Goal: Task Accomplishment & Management: Complete application form

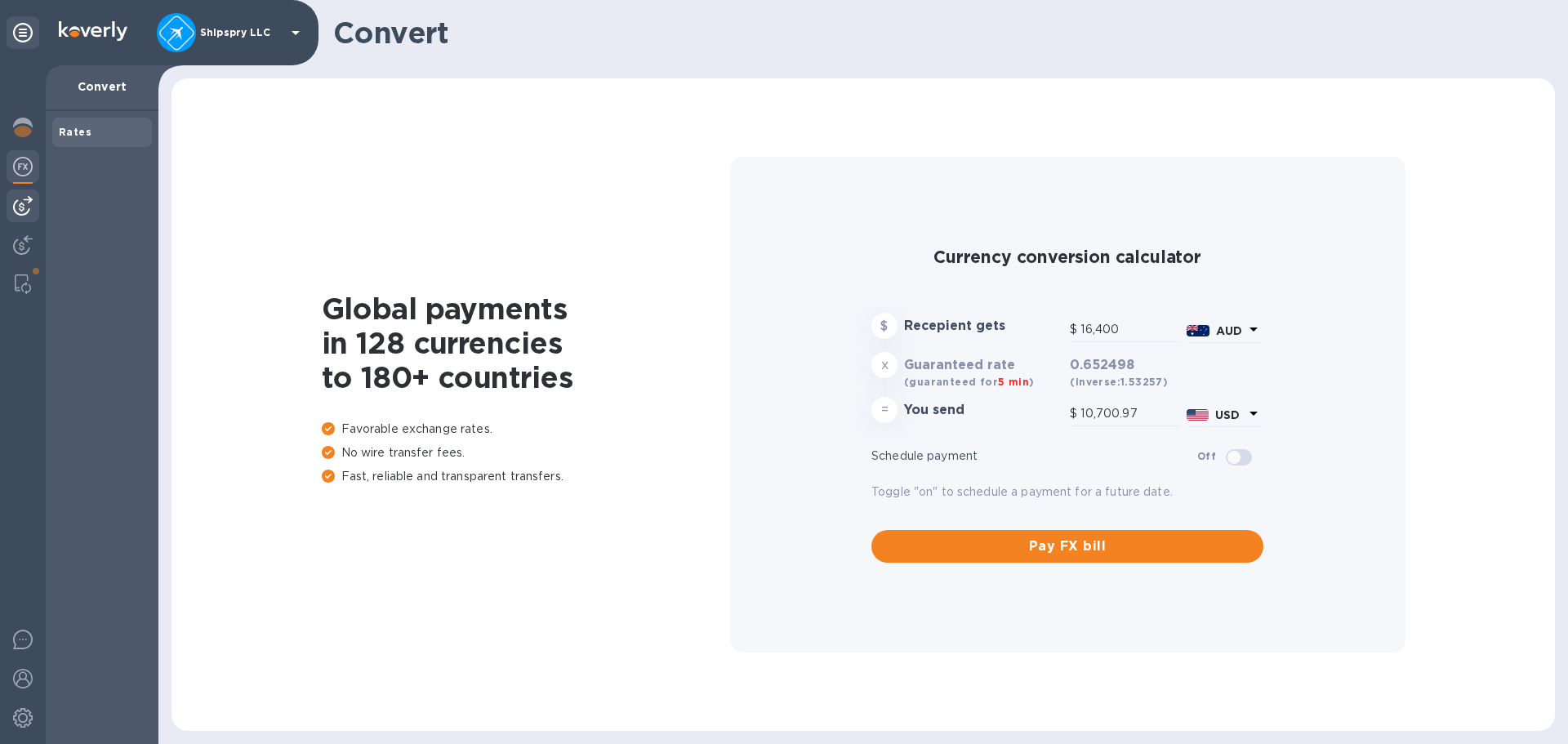
click at [20, 205] on img at bounding box center [22, 205] width 20 height 20
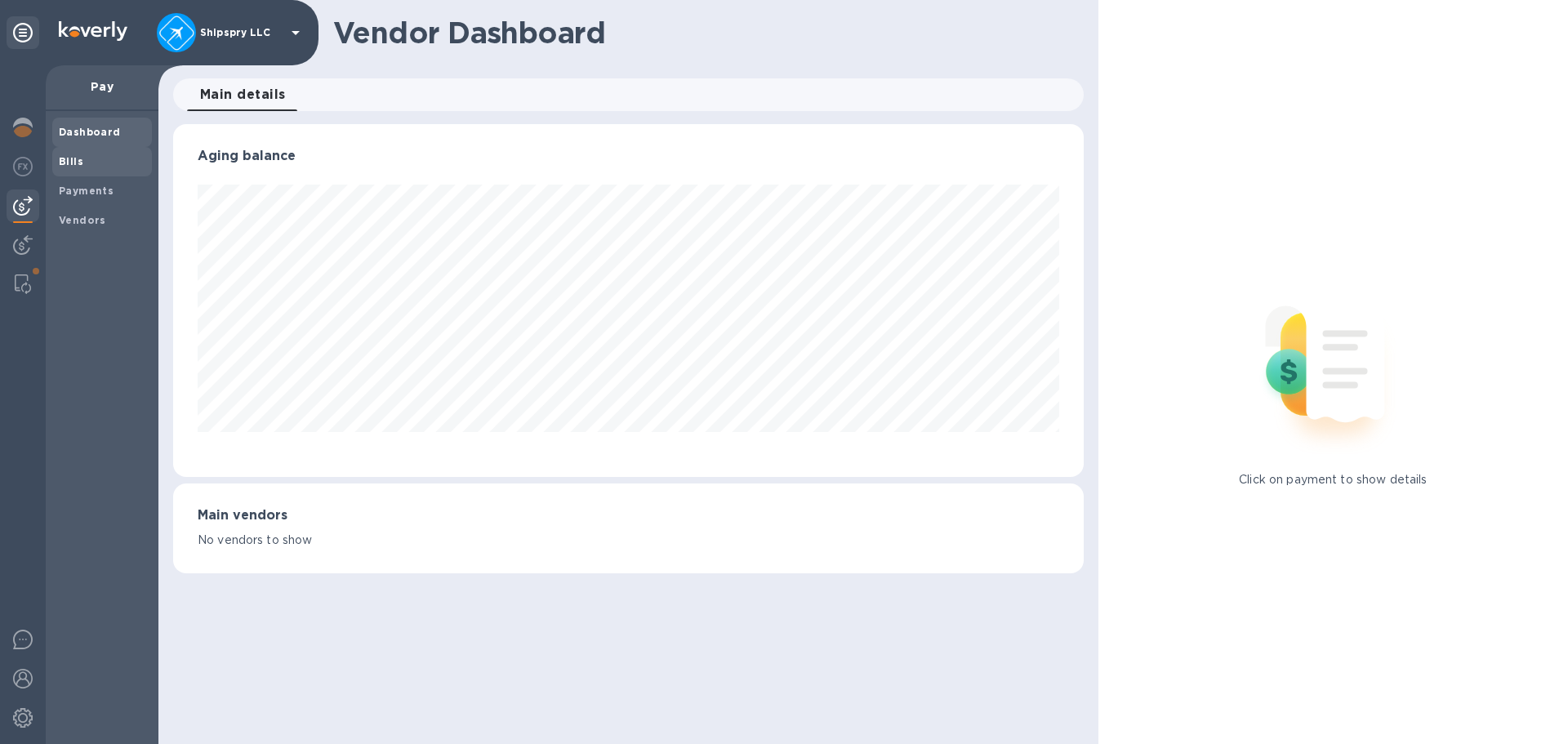
scroll to position [353, 910]
click at [82, 170] on span "Bills" at bounding box center [102, 161] width 86 height 16
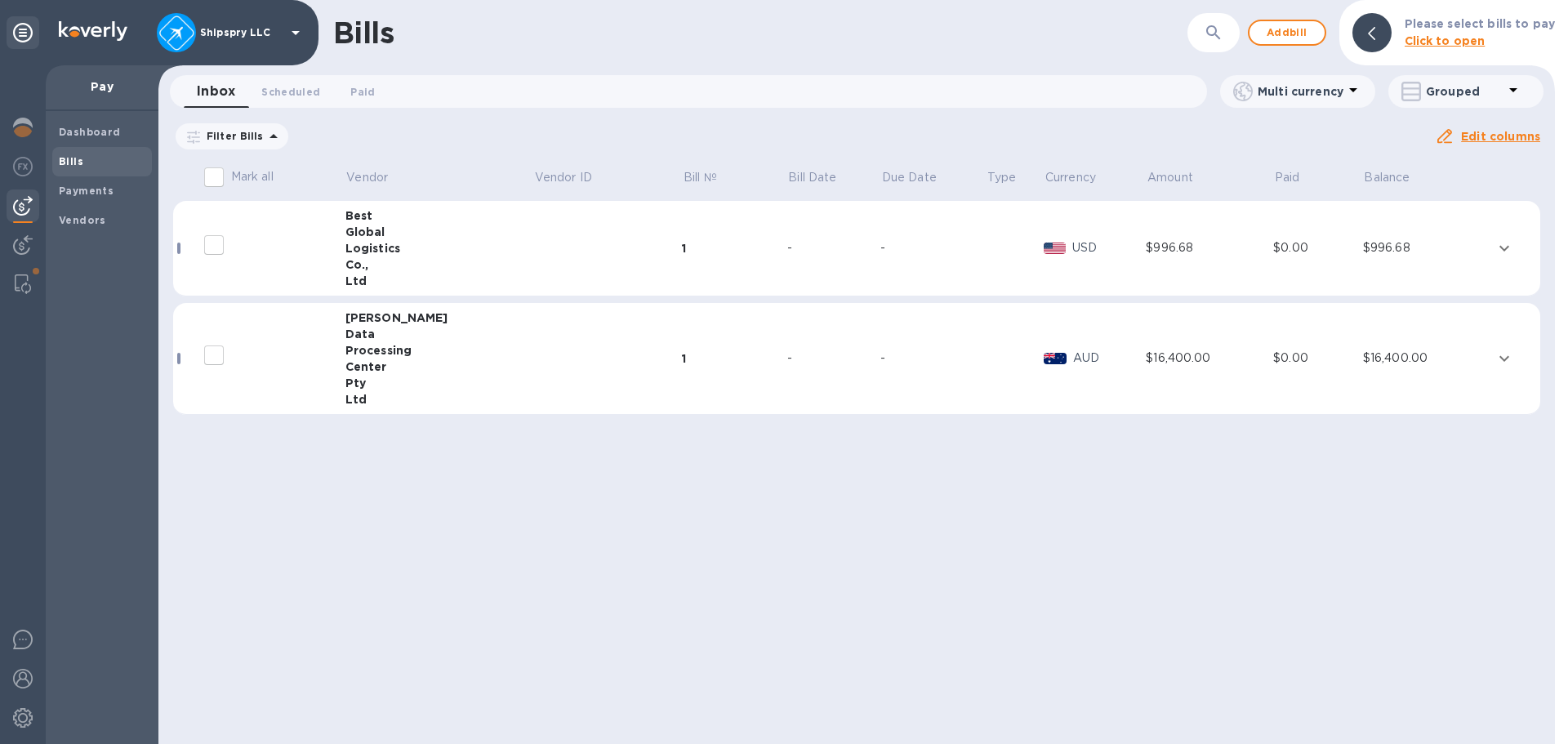
click at [787, 252] on div "-" at bounding box center [834, 248] width 93 height 17
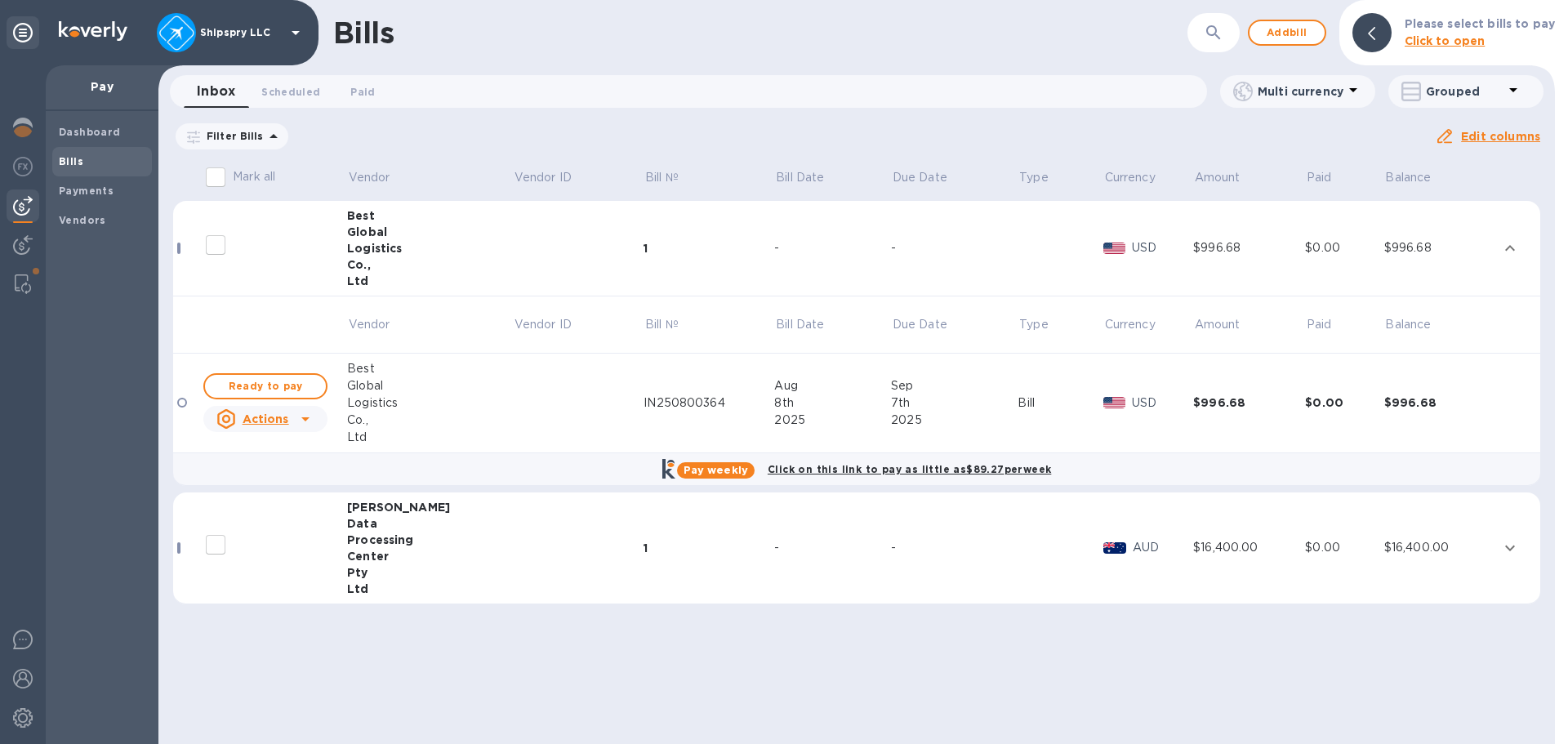
click at [297, 421] on icon at bounding box center [305, 419] width 20 height 20
click at [728, 207] on div at bounding box center [784, 372] width 1568 height 744
click at [680, 208] on td "1" at bounding box center [709, 249] width 131 height 96
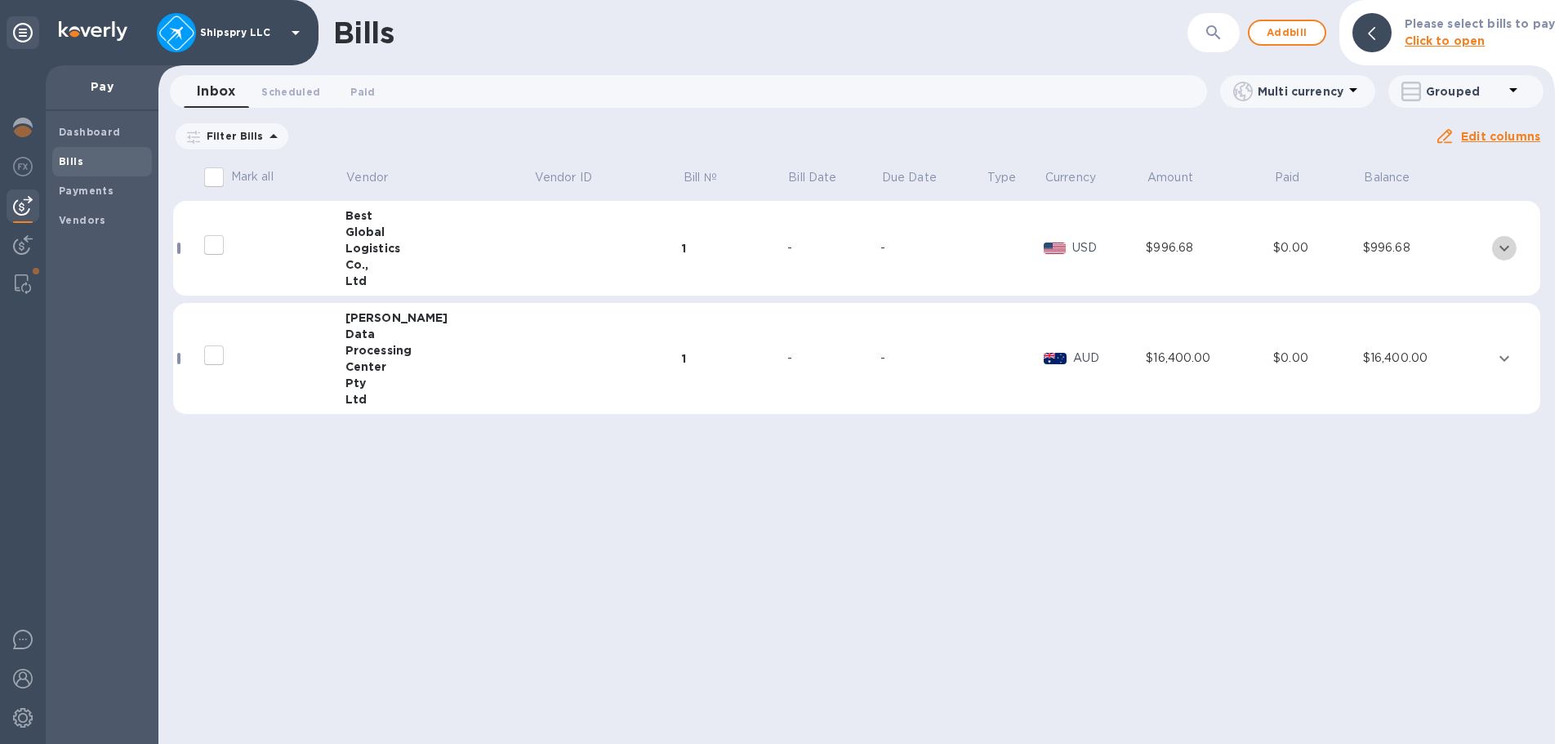
click at [1496, 252] on icon "expand row" at bounding box center [1504, 248] width 20 height 20
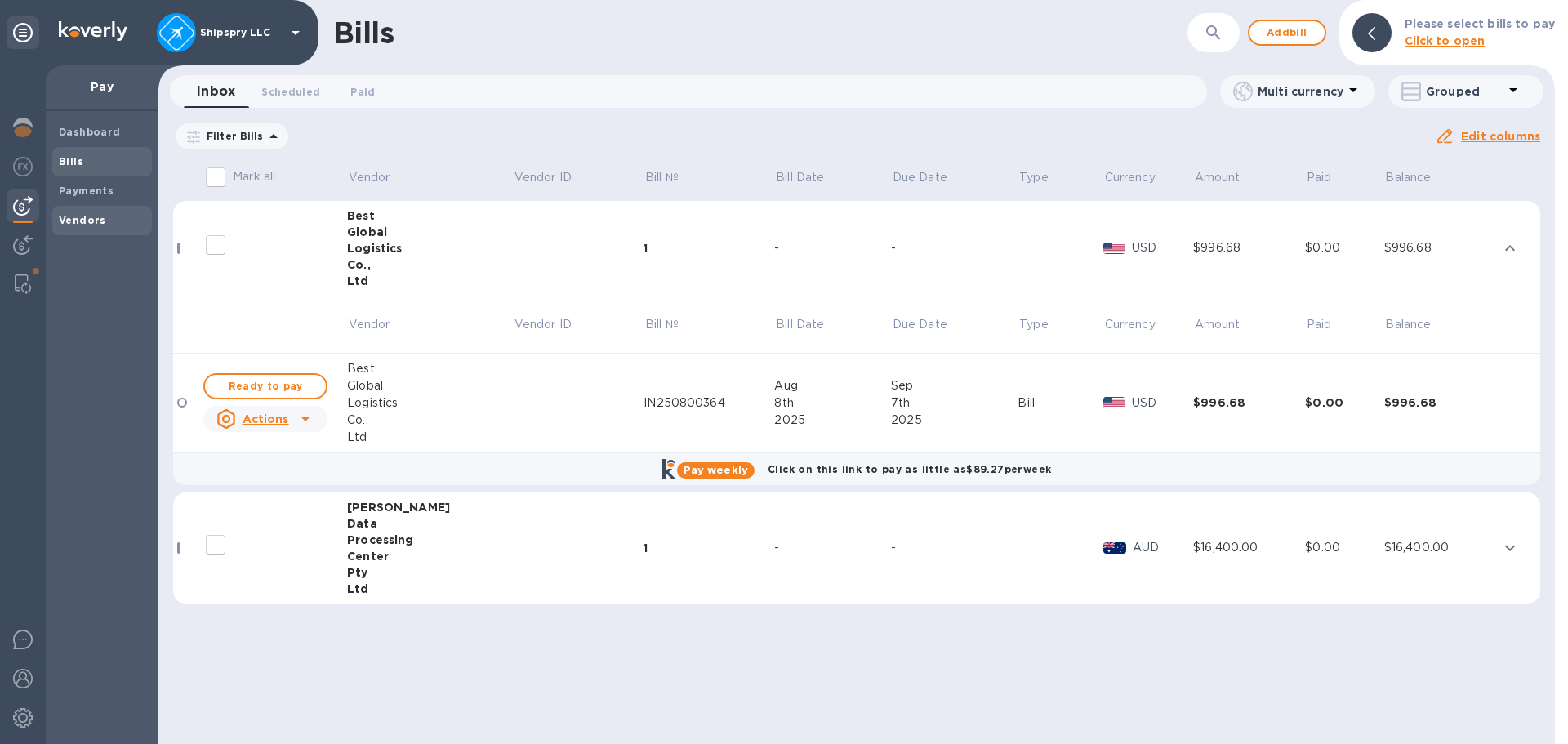
click at [98, 214] on b "Vendors" at bounding box center [82, 220] width 47 height 12
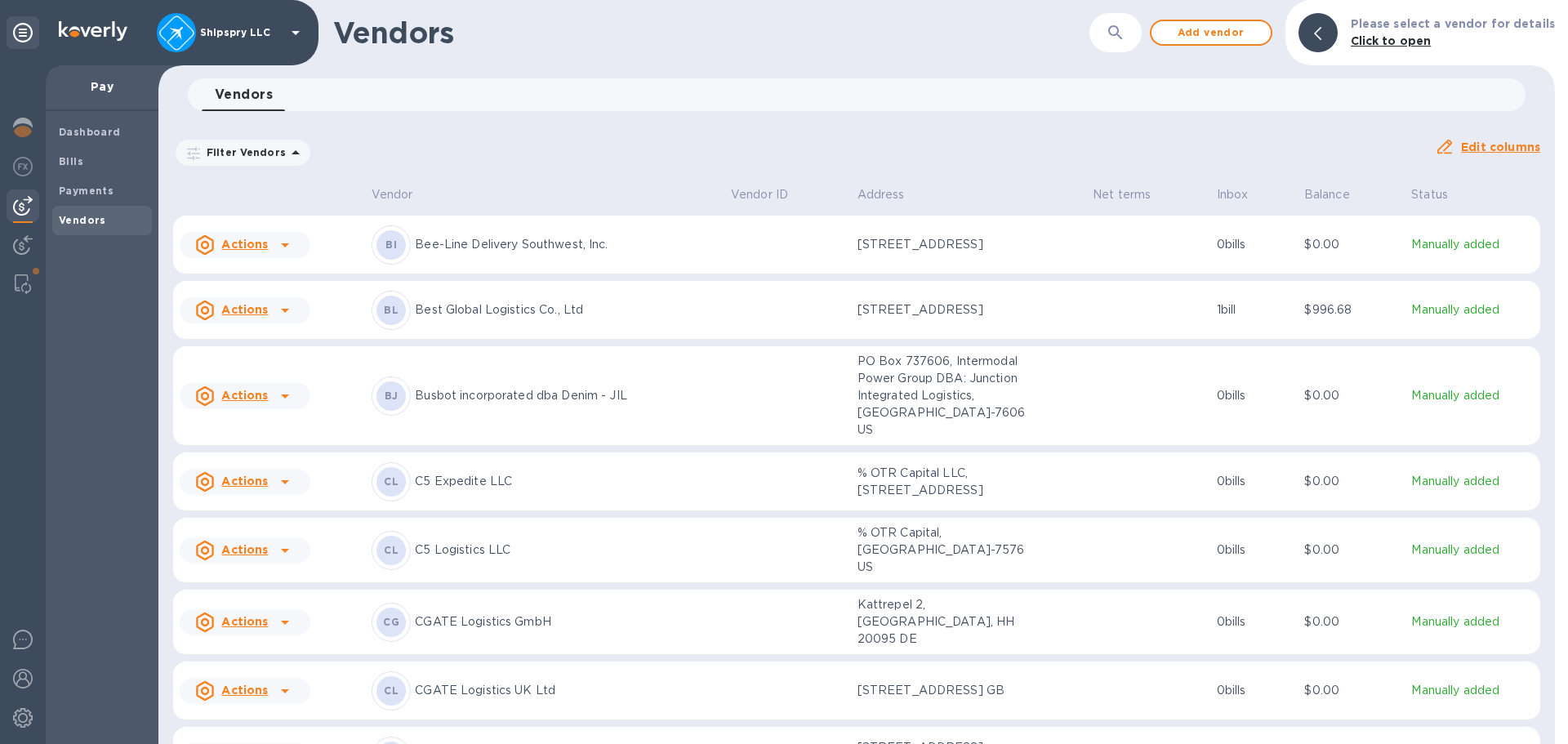
scroll to position [861, 0]
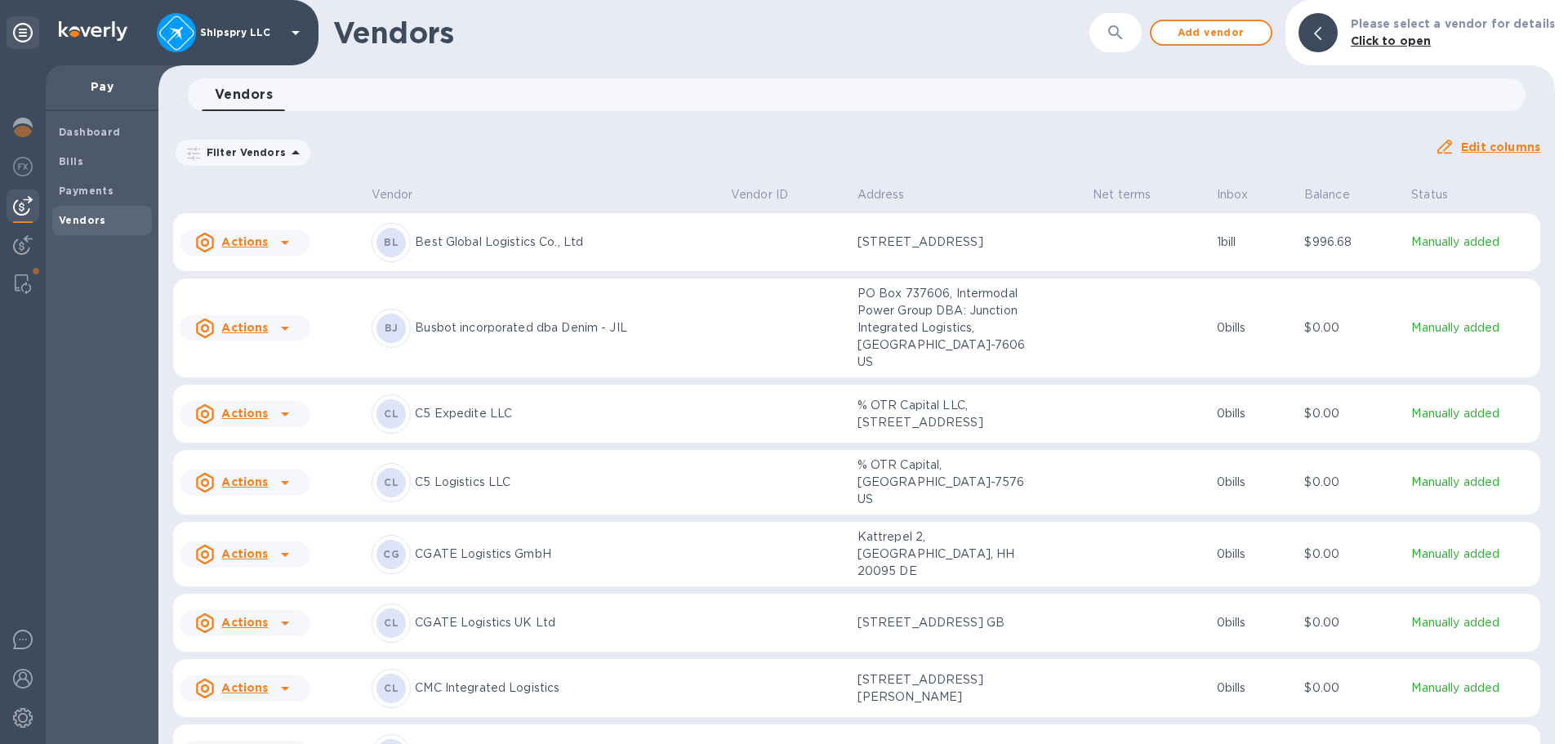
click at [497, 272] on td "BL Best Global Logistics Co., Ltd" at bounding box center [544, 242] width 359 height 59
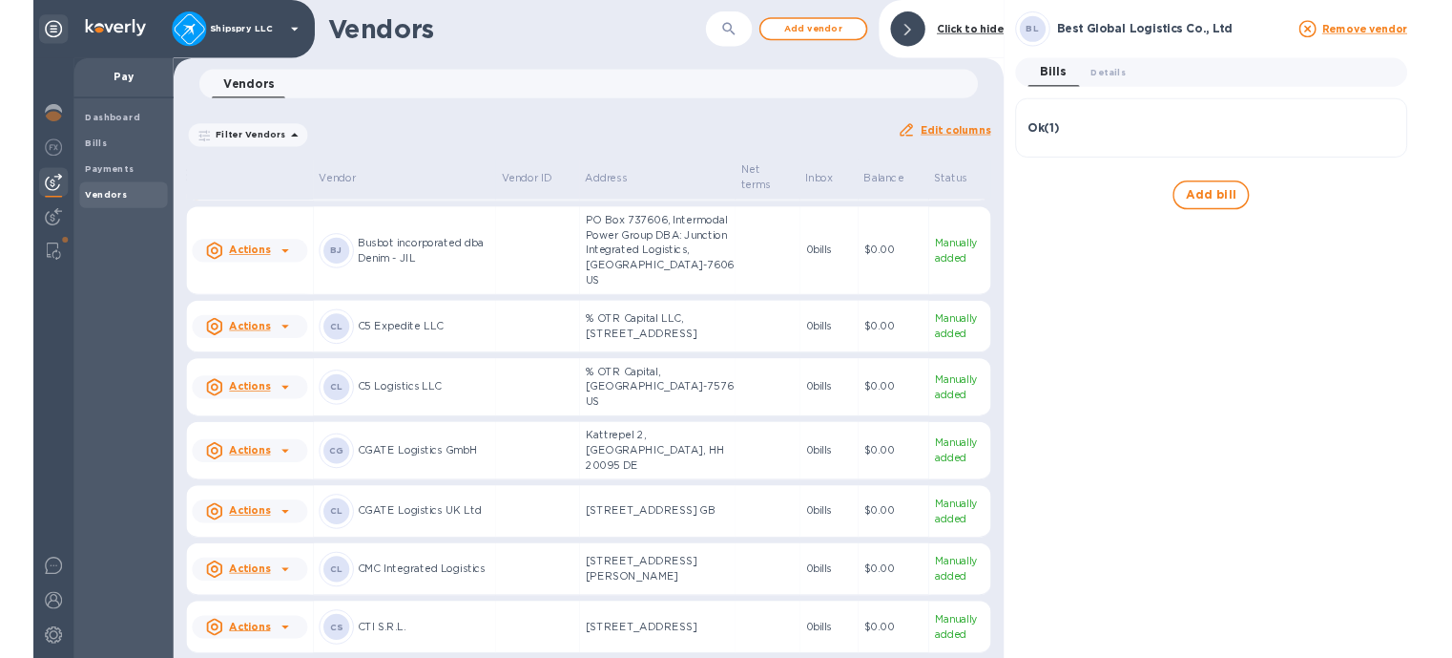
scroll to position [1094, 0]
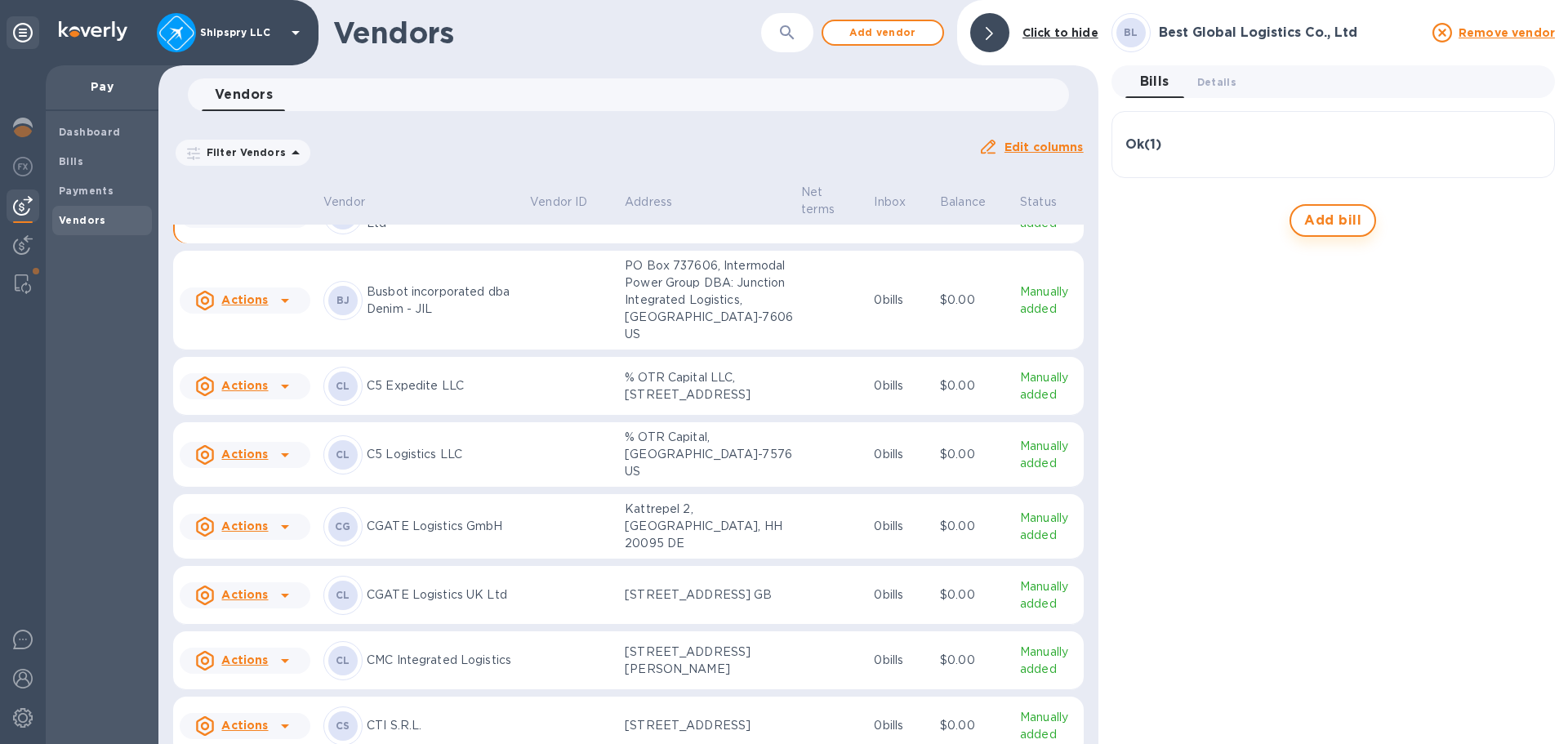
click at [1319, 219] on span "Add bill" at bounding box center [1333, 220] width 57 height 20
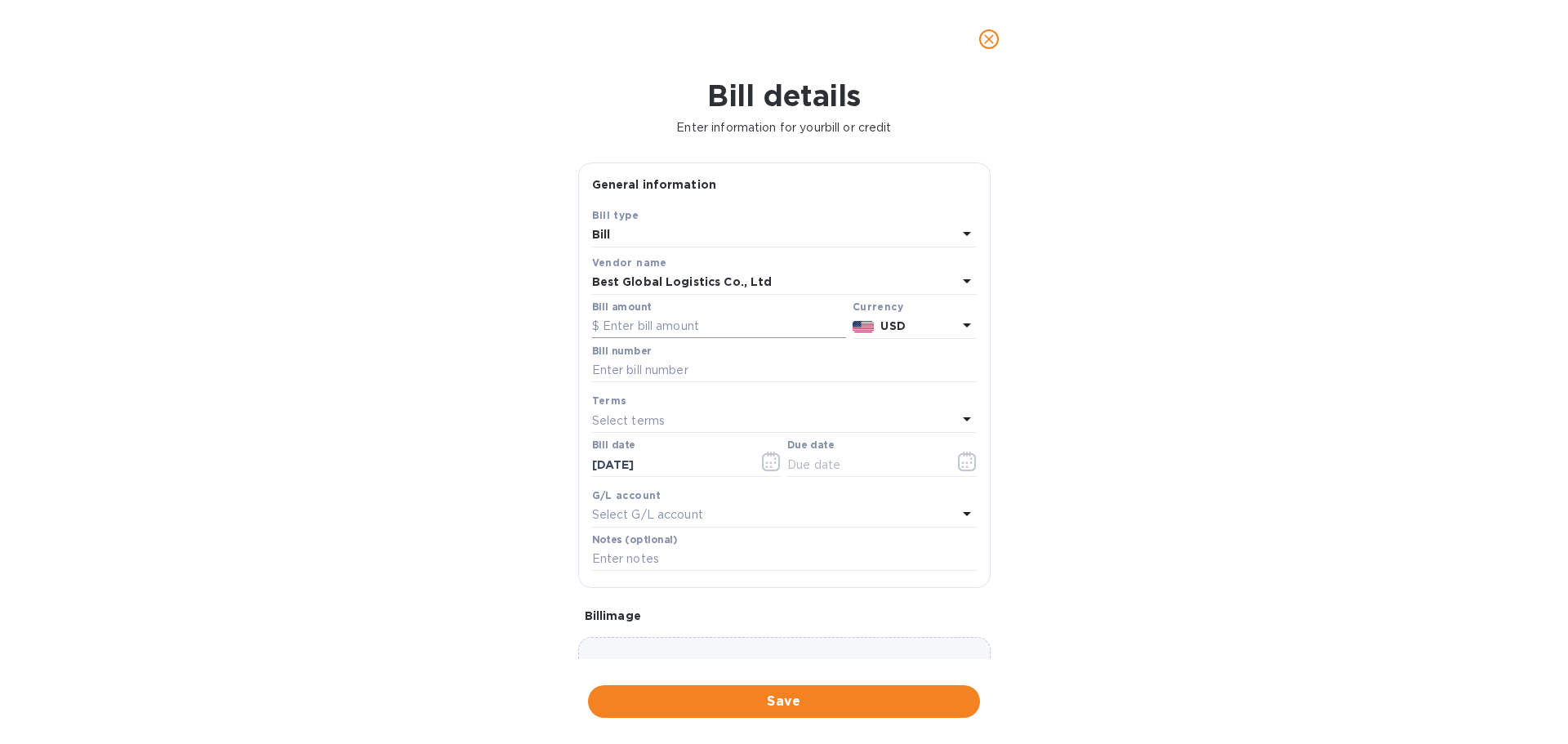
click at [639, 322] on input "text" at bounding box center [719, 326] width 254 height 25
type input "877.29"
type input "IN250700222"
click at [766, 455] on icon "button" at bounding box center [771, 461] width 19 height 20
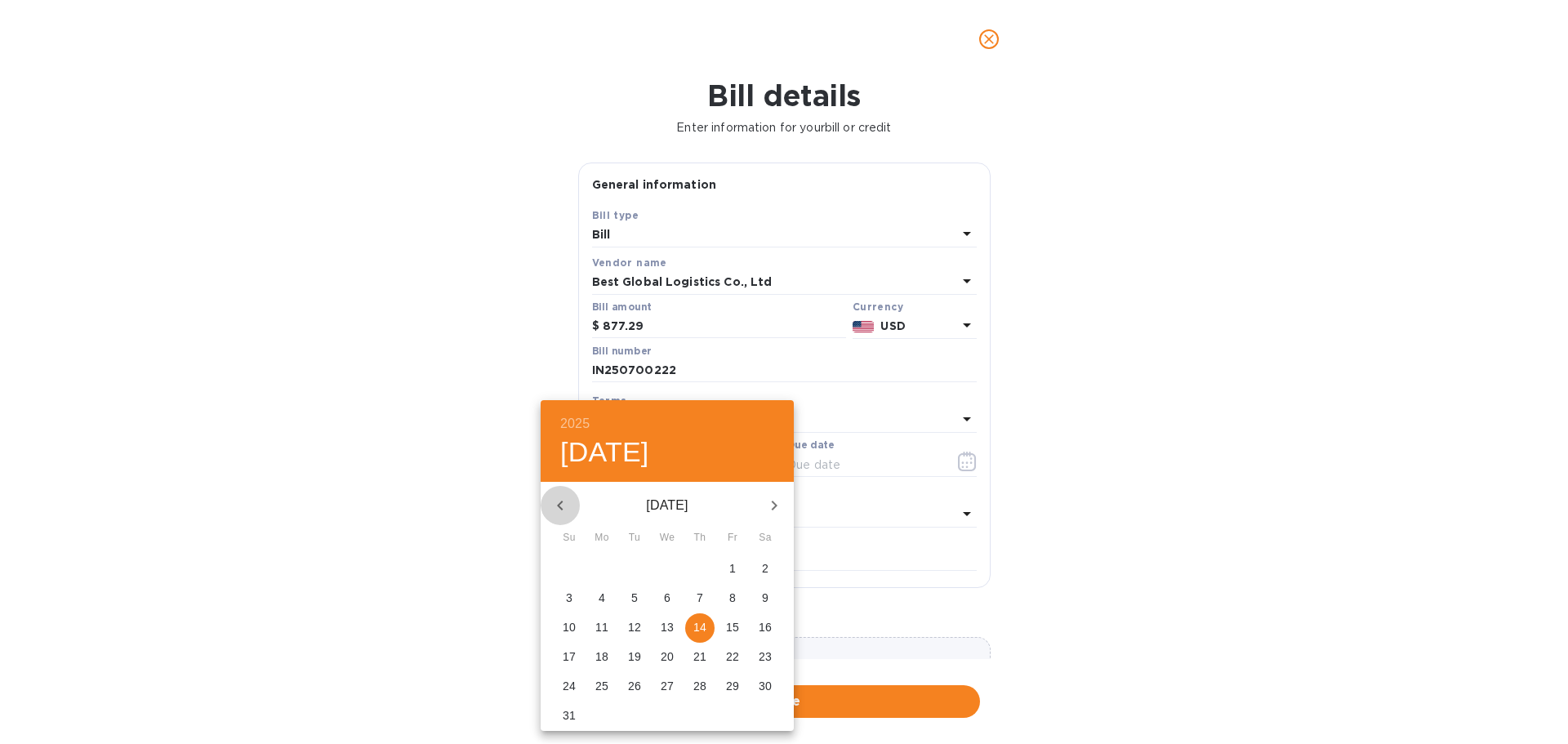
click at [554, 502] on icon "button" at bounding box center [560, 505] width 20 height 20
click at [737, 560] on button "4" at bounding box center [733, 569] width 29 height 29
type input "[DATE]"
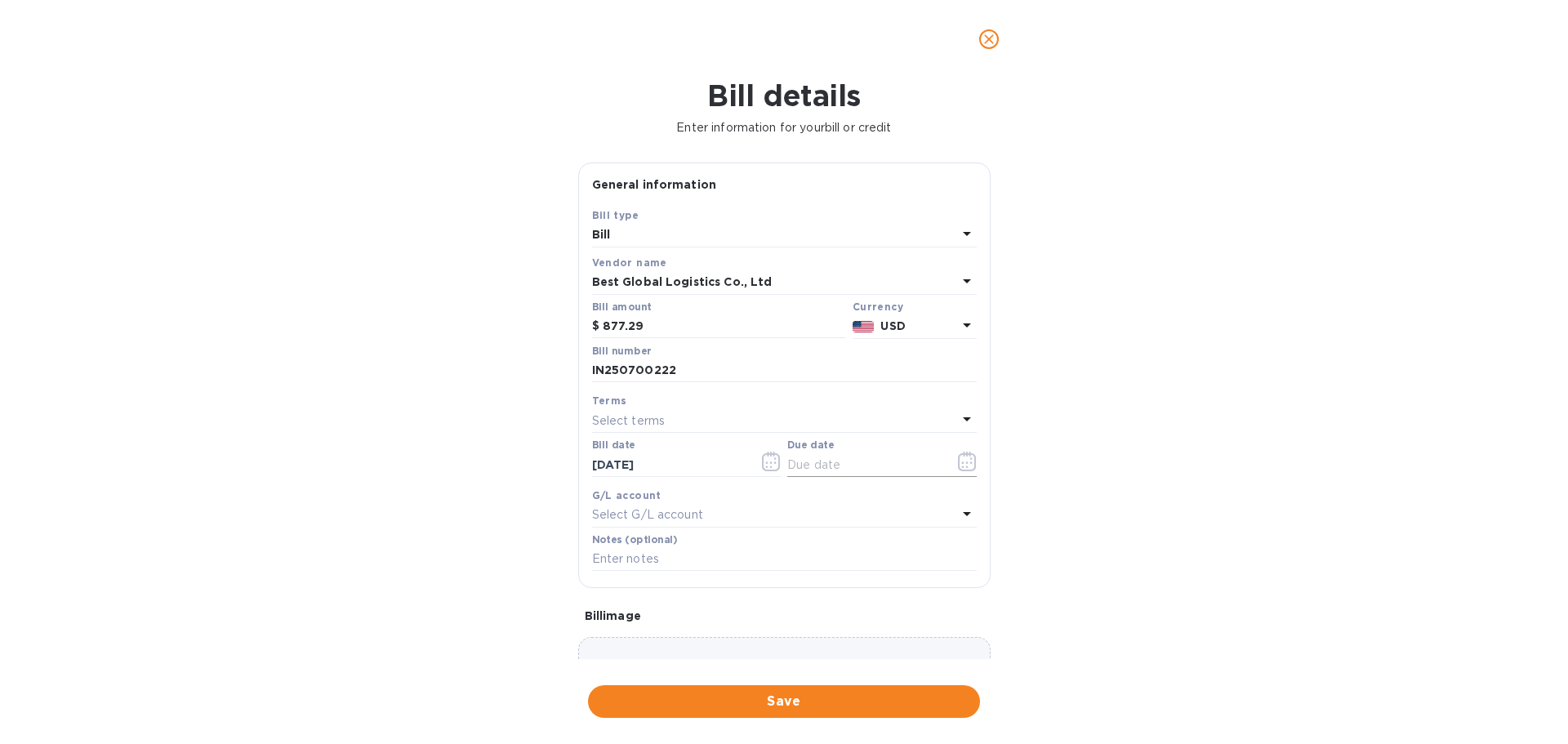
click at [864, 460] on input "text" at bounding box center [864, 465] width 154 height 25
click at [959, 456] on icon "button" at bounding box center [967, 461] width 19 height 20
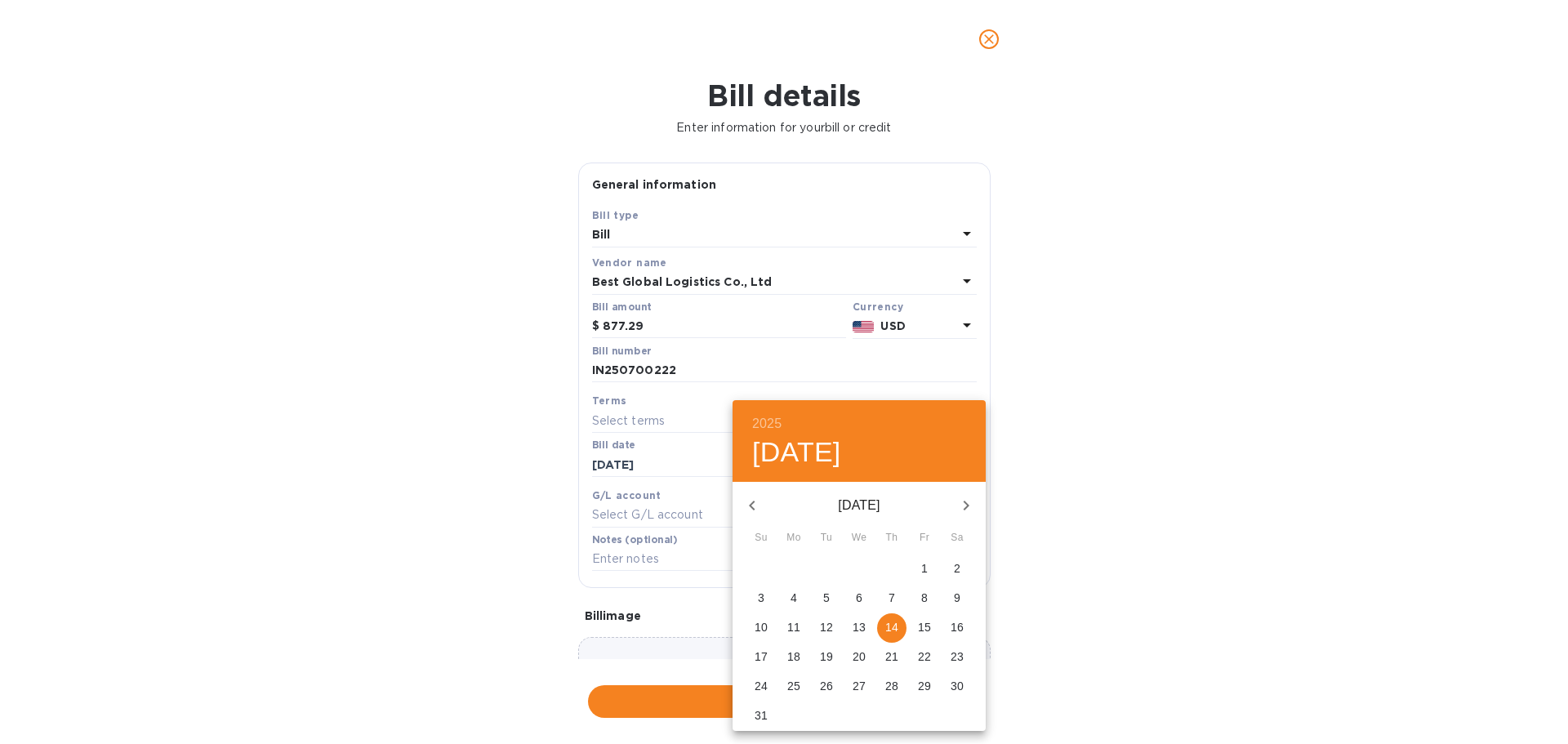
click at [758, 712] on p "31" at bounding box center [761, 715] width 13 height 16
type input "[DATE]"
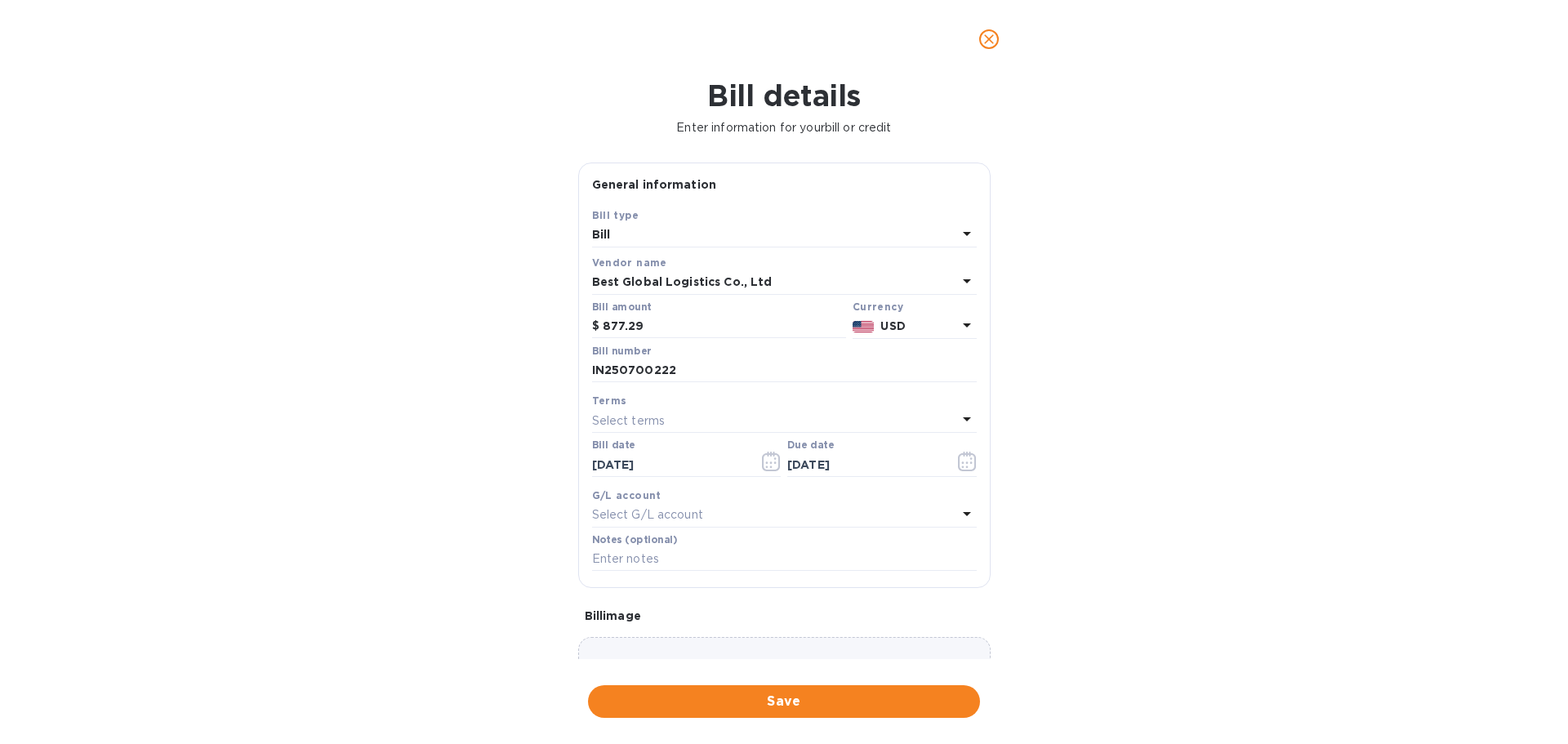
click at [692, 504] on div "Select G/L account" at bounding box center [775, 515] width 365 height 23
click at [686, 622] on b "AccountsPayable" at bounding box center [653, 625] width 97 height 12
drag, startPoint x: 669, startPoint y: 563, endPoint x: 662, endPoint y: 557, distance: 9.2
click at [669, 563] on input "text" at bounding box center [784, 559] width 384 height 25
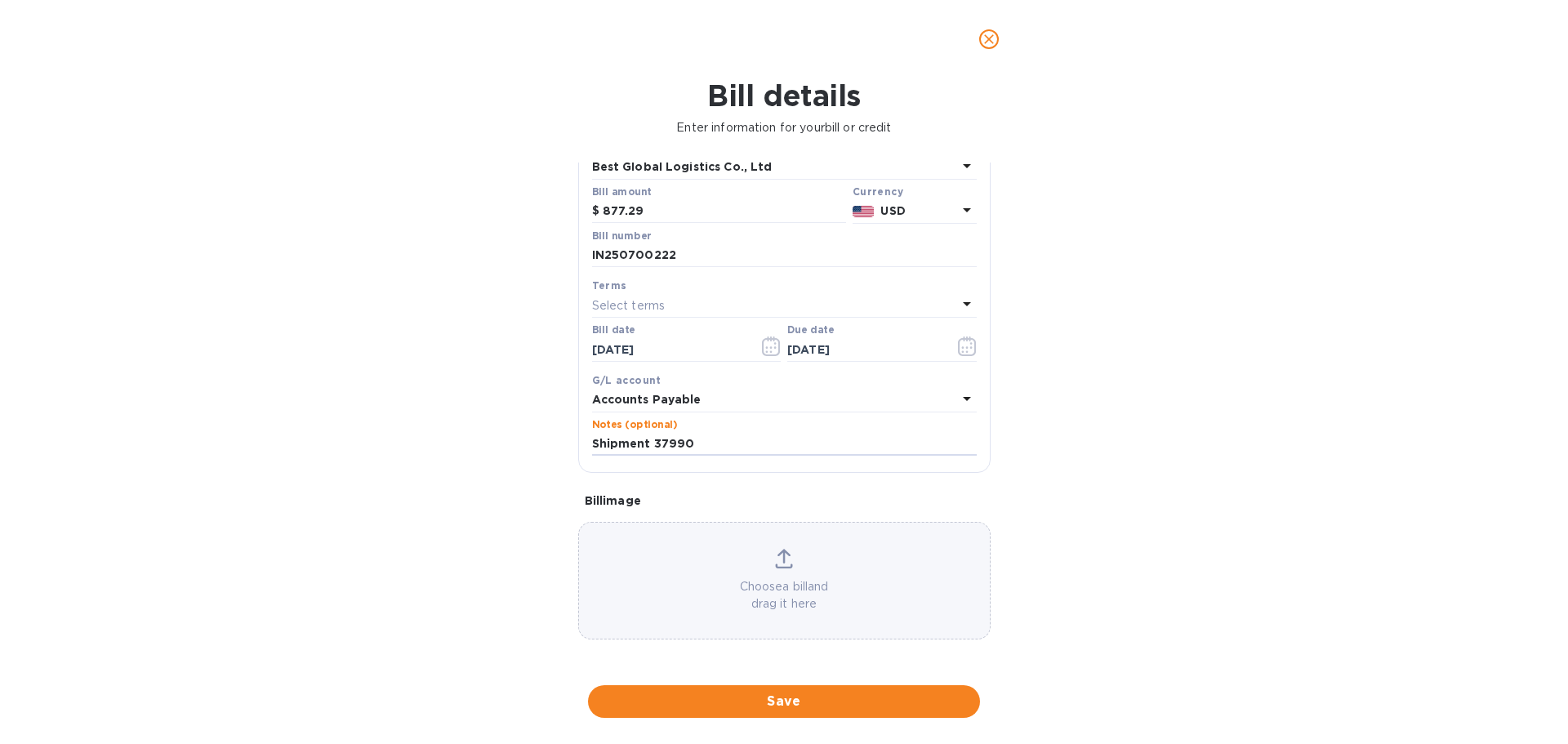
type input "Shipment 37990"
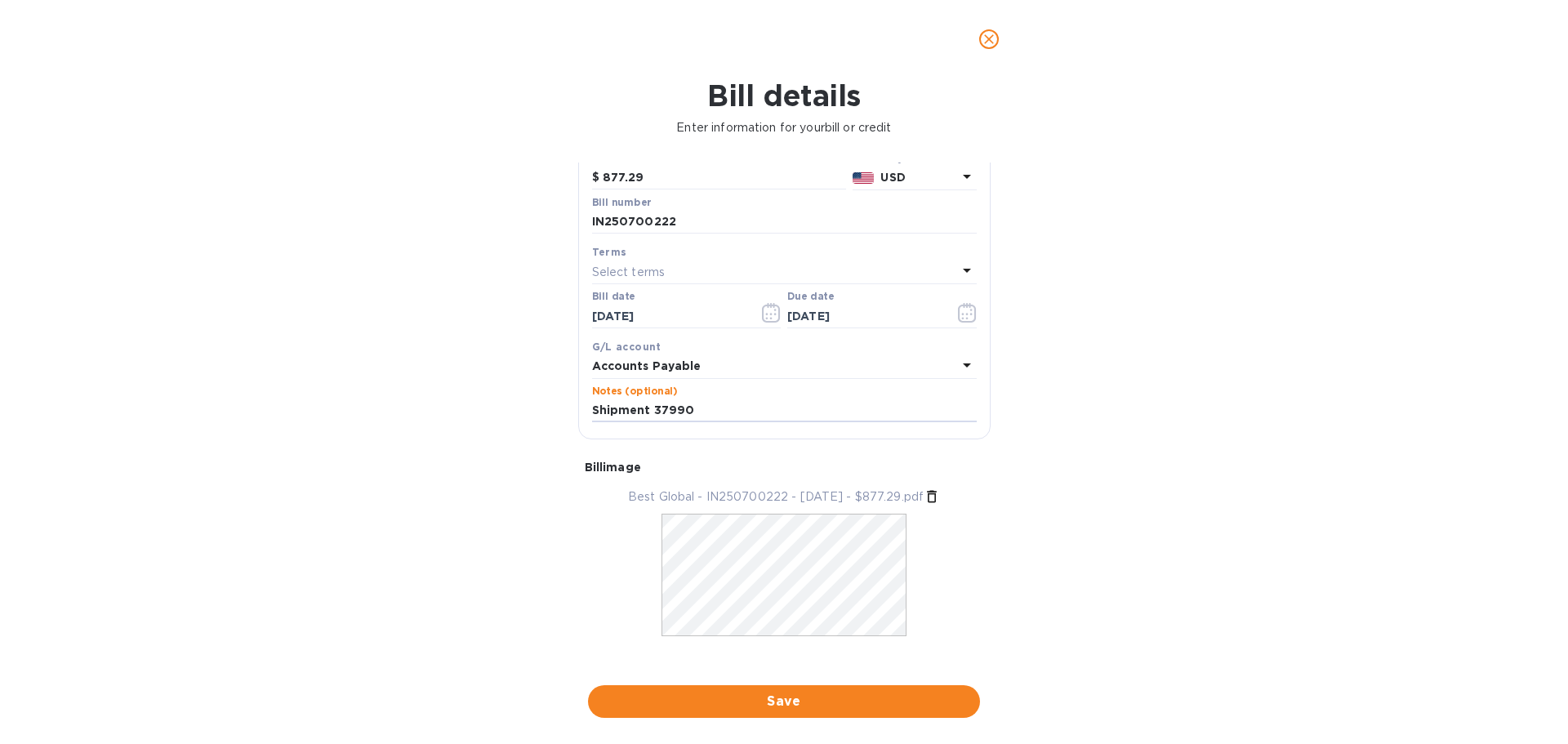
scroll to position [165, 0]
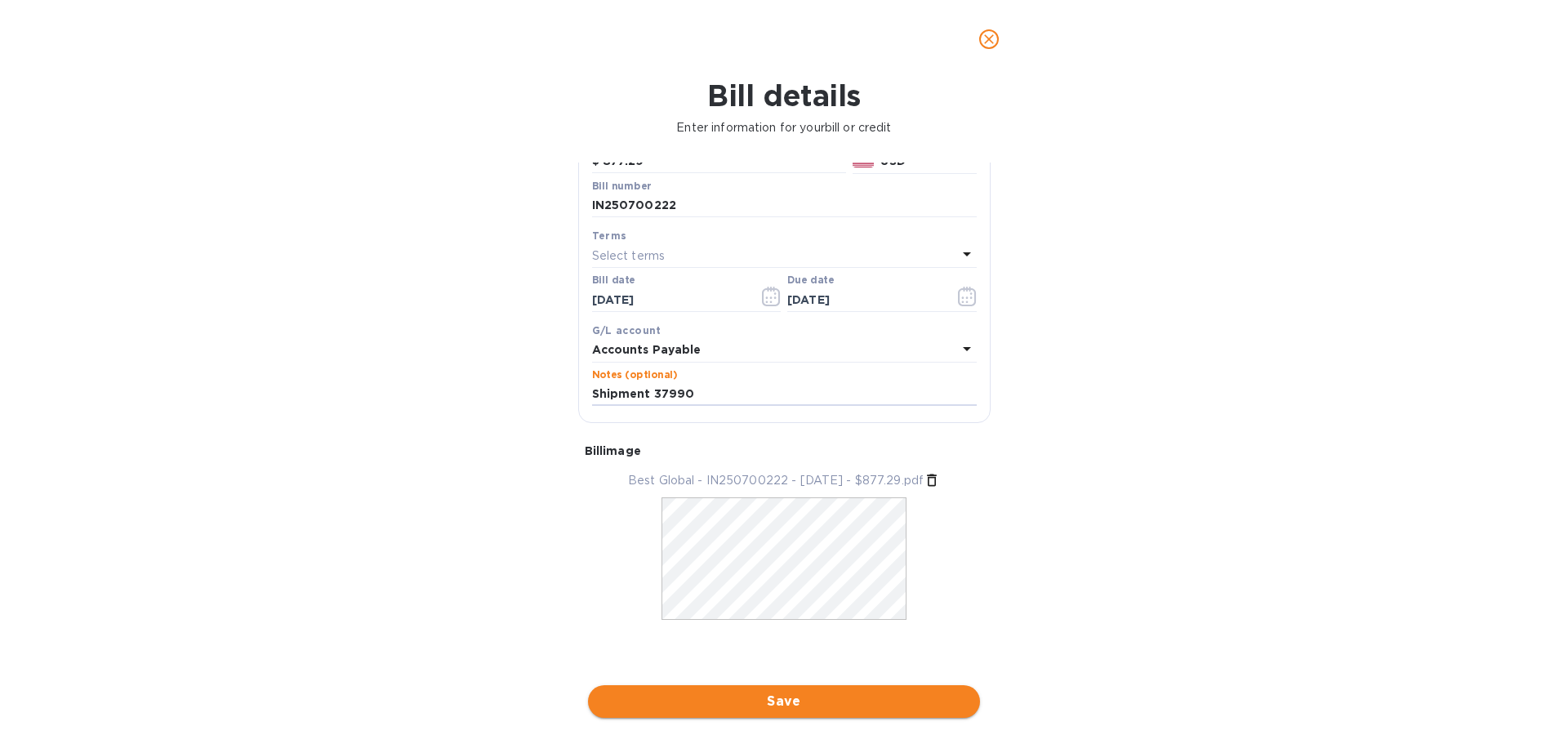
click at [770, 699] on span "Save" at bounding box center [784, 701] width 366 height 20
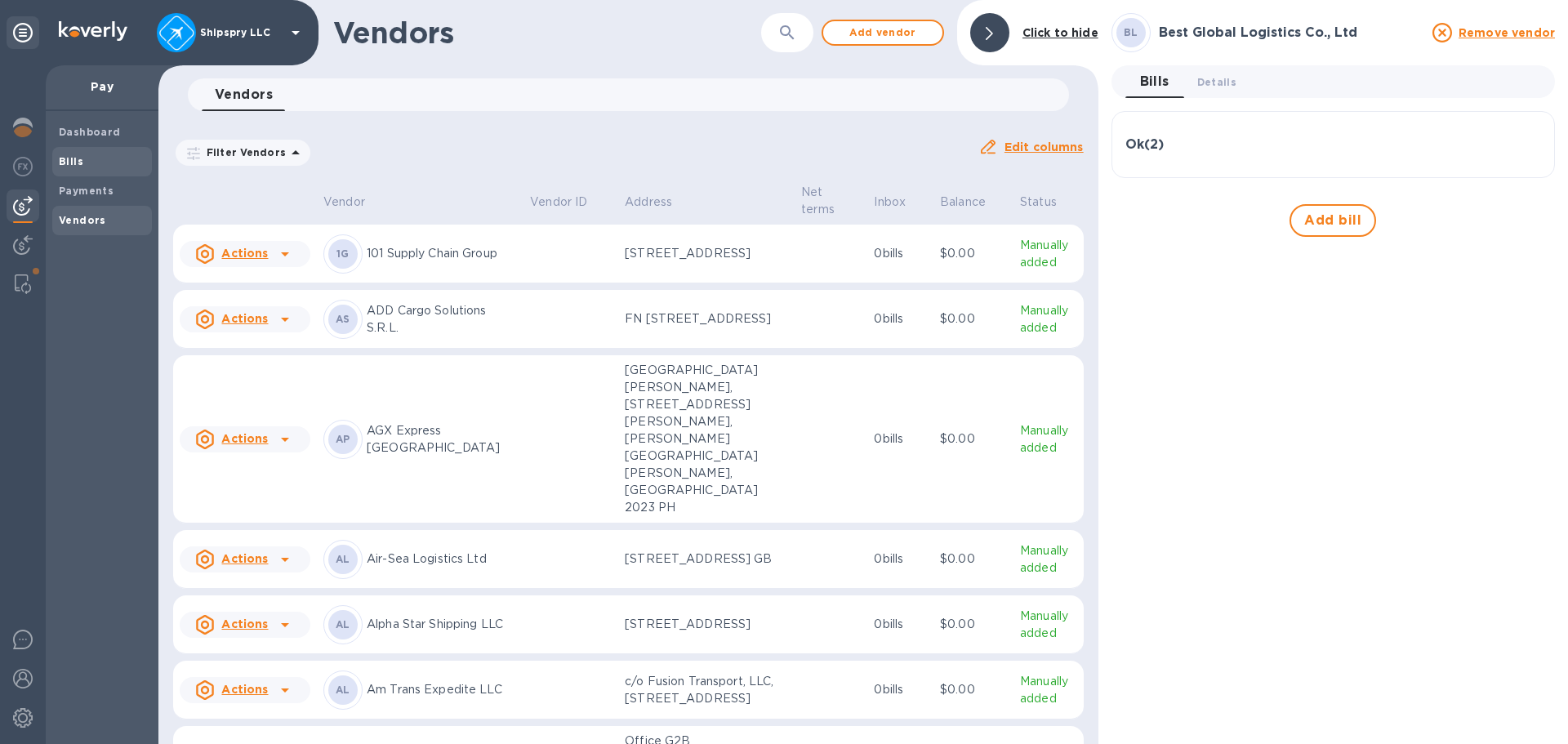
click at [83, 158] on span "Bills" at bounding box center [102, 161] width 86 height 16
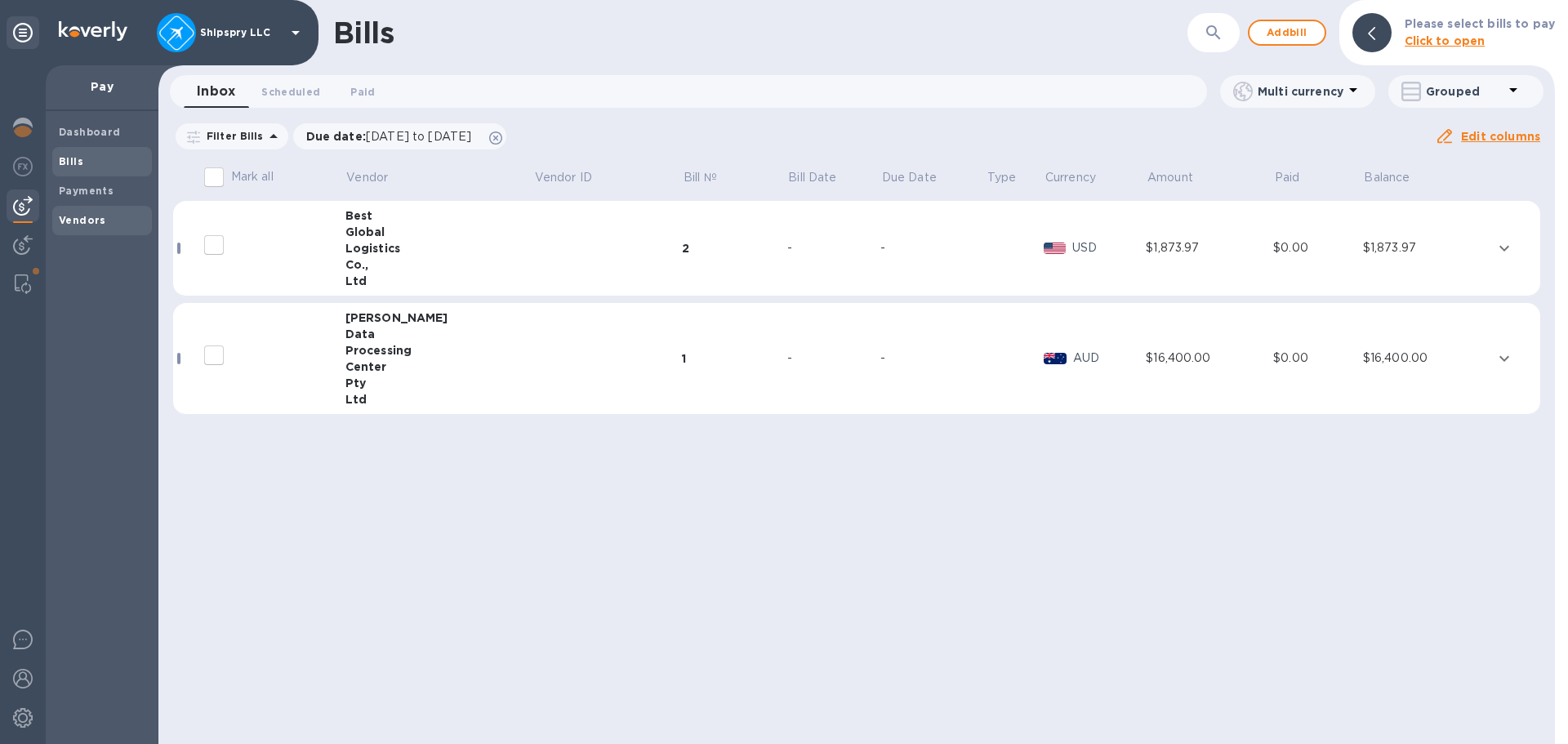
click at [75, 216] on b "Vendors" at bounding box center [82, 220] width 47 height 12
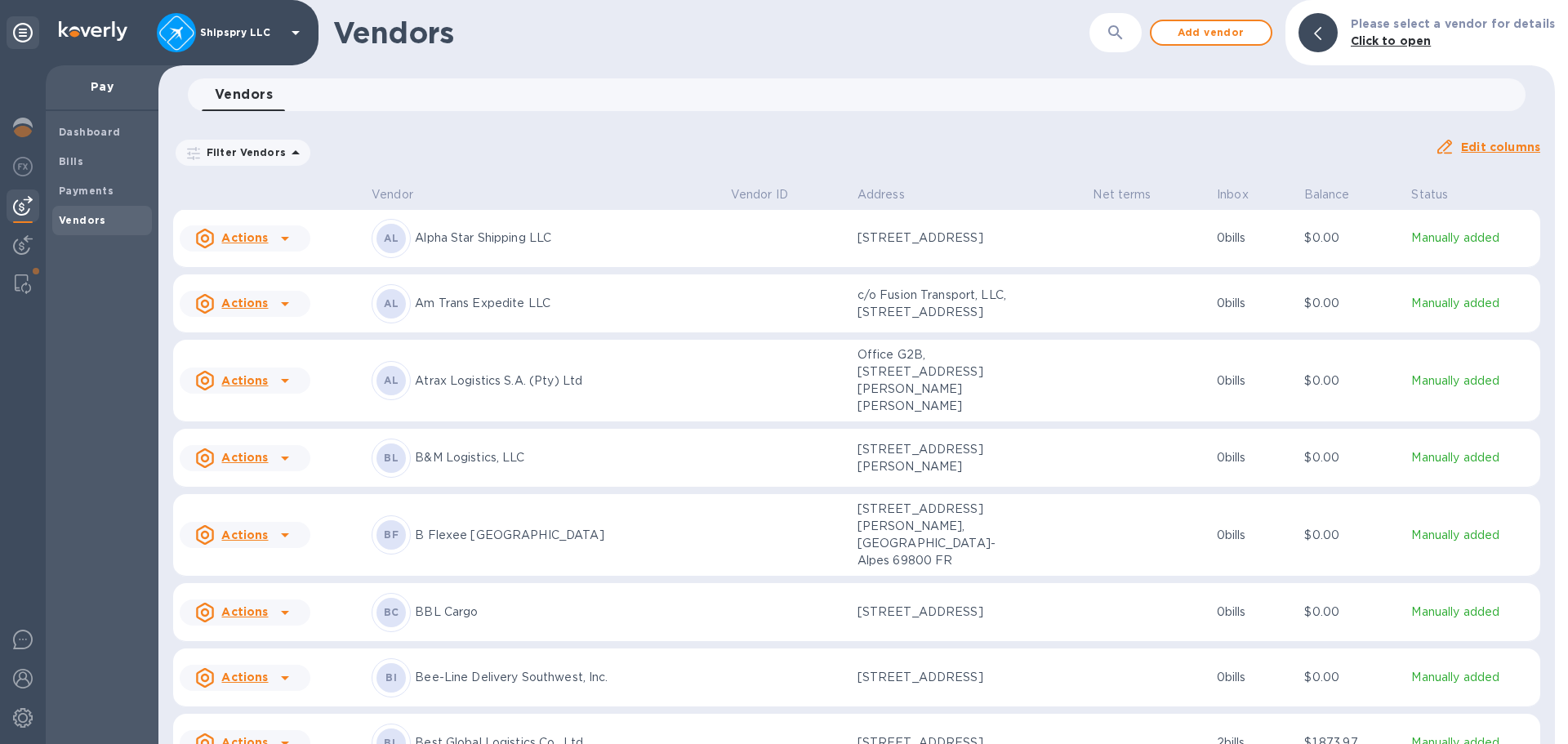
scroll to position [491, 0]
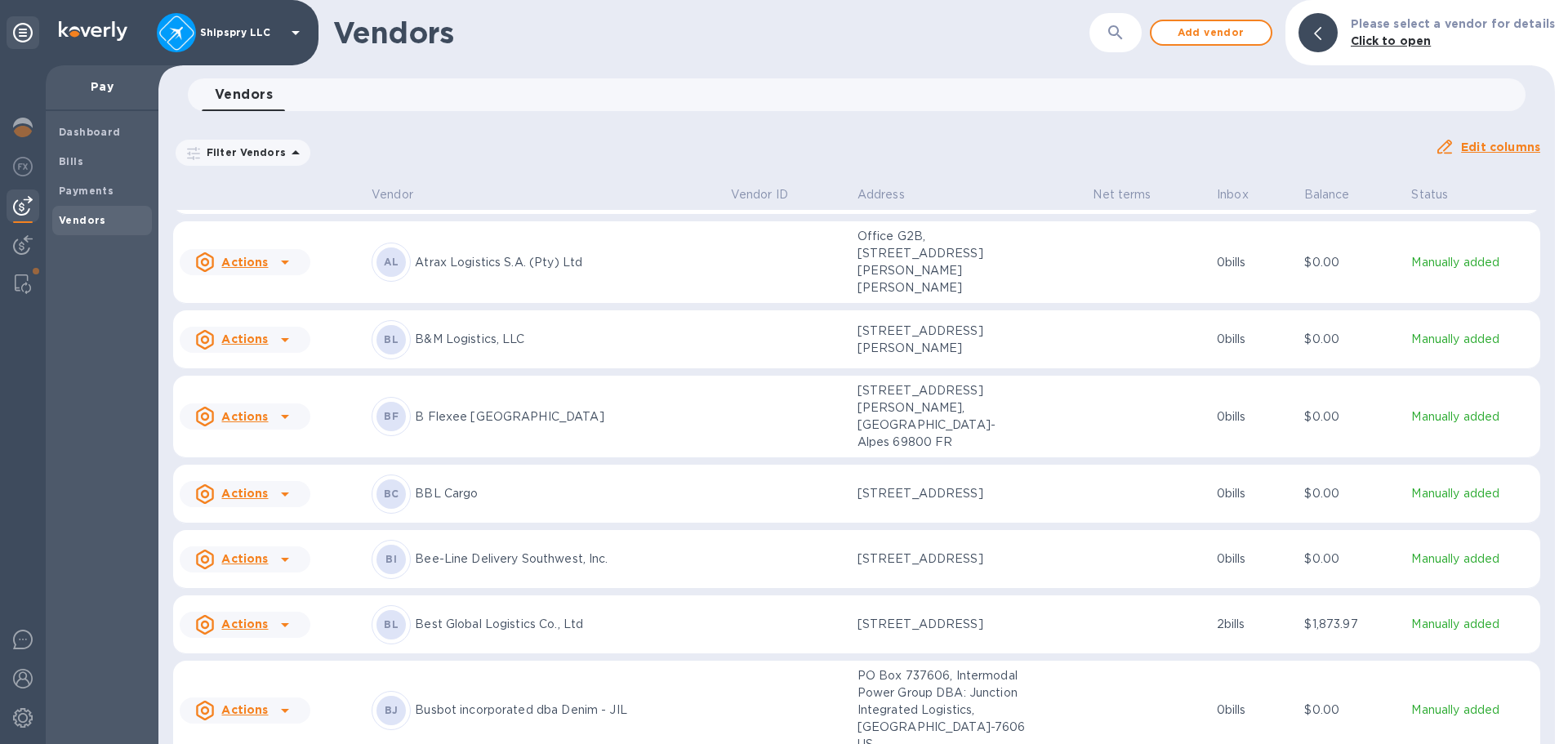
click at [499, 634] on p "Best Global Logistics Co., Ltd" at bounding box center [566, 625] width 302 height 17
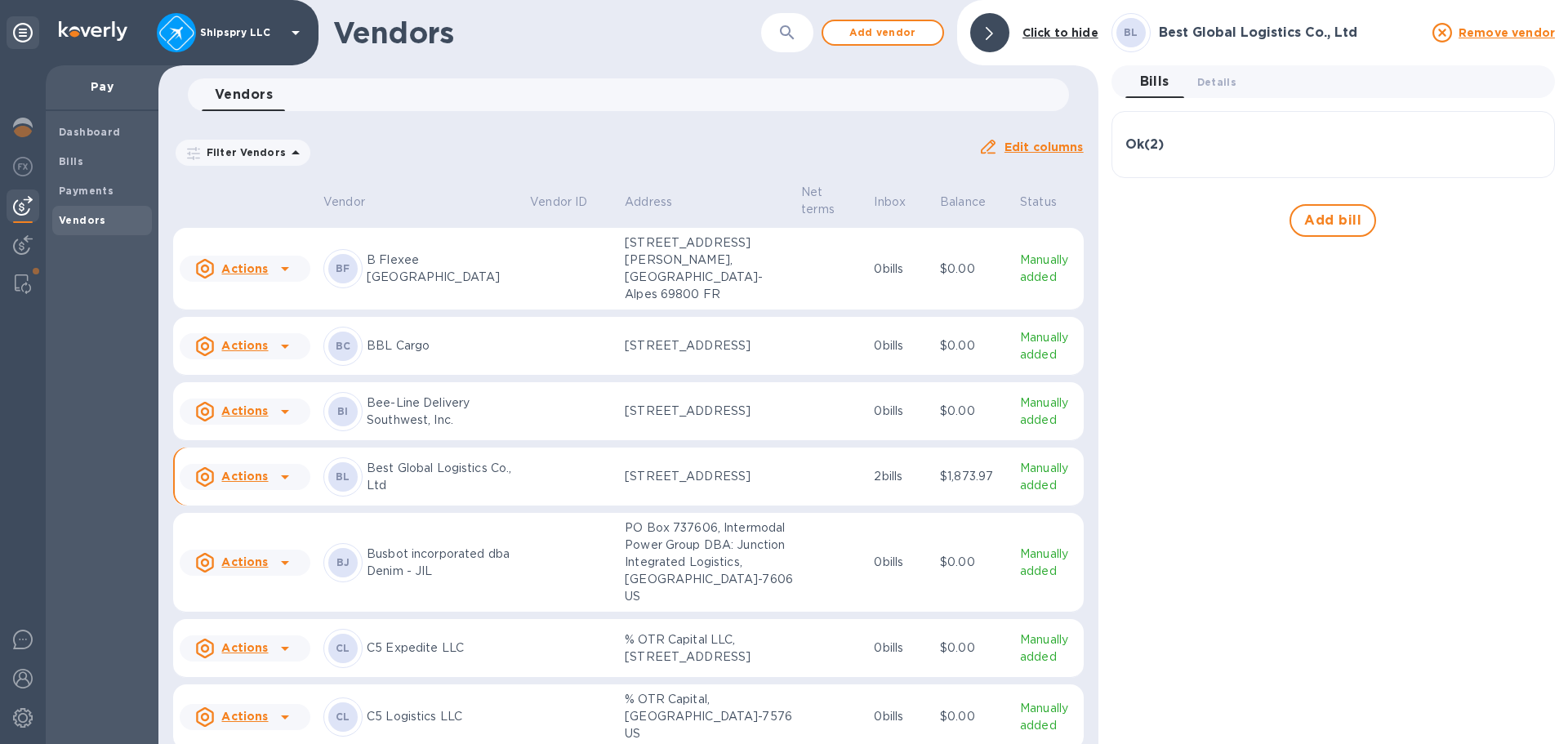
scroll to position [967, 0]
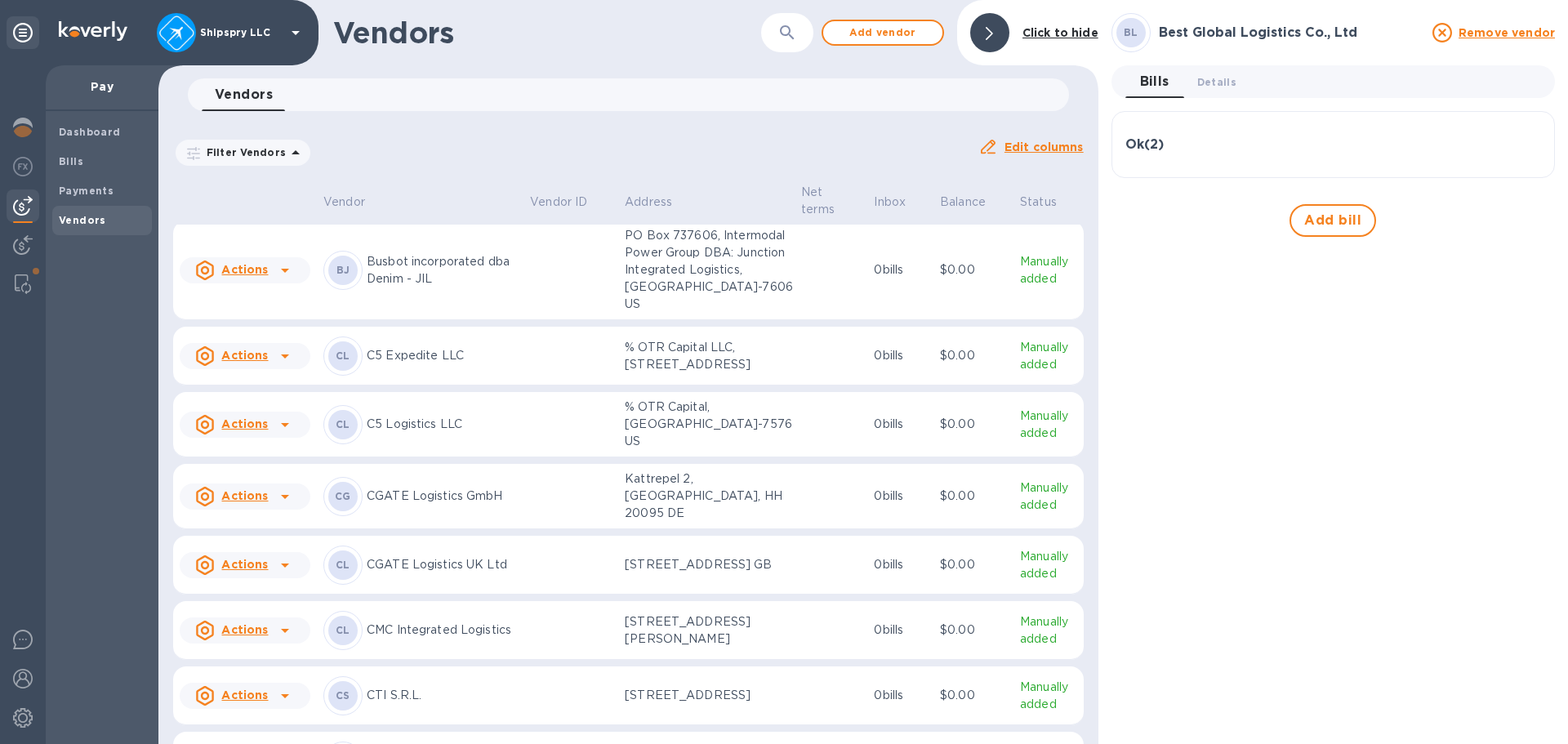
click at [272, 198] on div at bounding box center [285, 184] width 27 height 27
click at [259, 370] on b "Add new bill" at bounding box center [263, 366] width 76 height 13
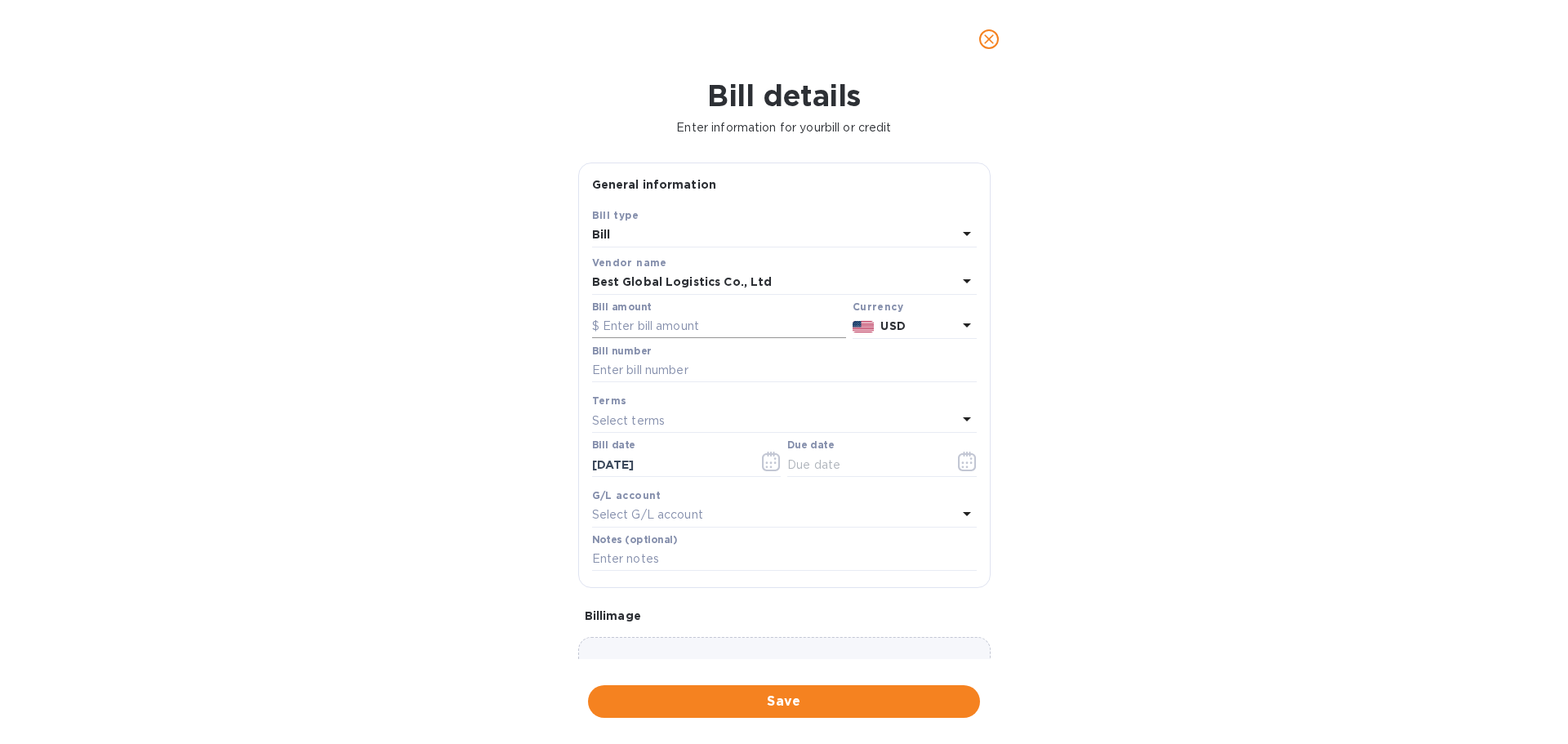
click at [698, 328] on input "text" at bounding box center [719, 326] width 254 height 25
type input "75"
type input "IN20800285"
click at [762, 459] on icon "button" at bounding box center [771, 461] width 19 height 20
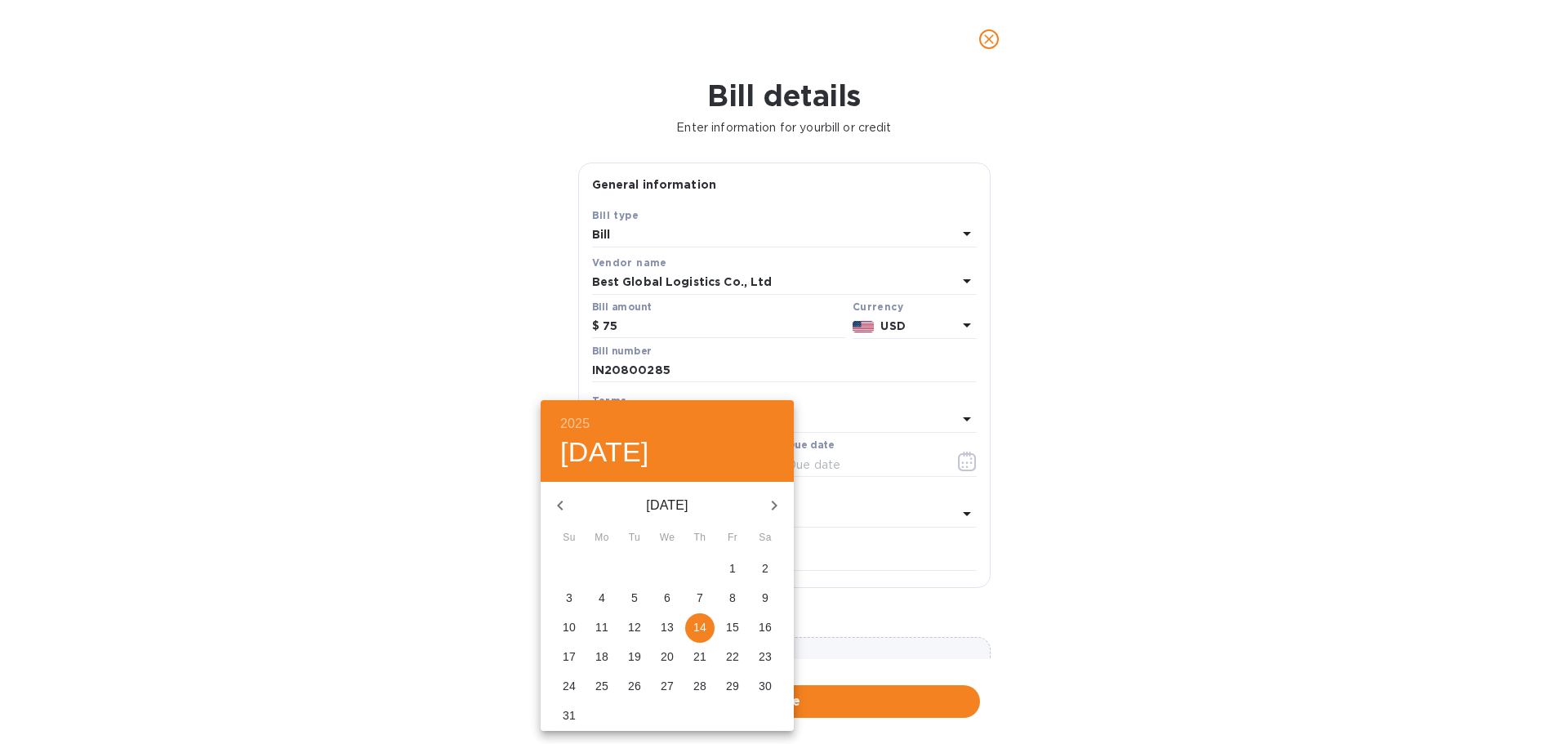
click at [739, 597] on span "8" at bounding box center [733, 598] width 29 height 16
type input "[DATE]"
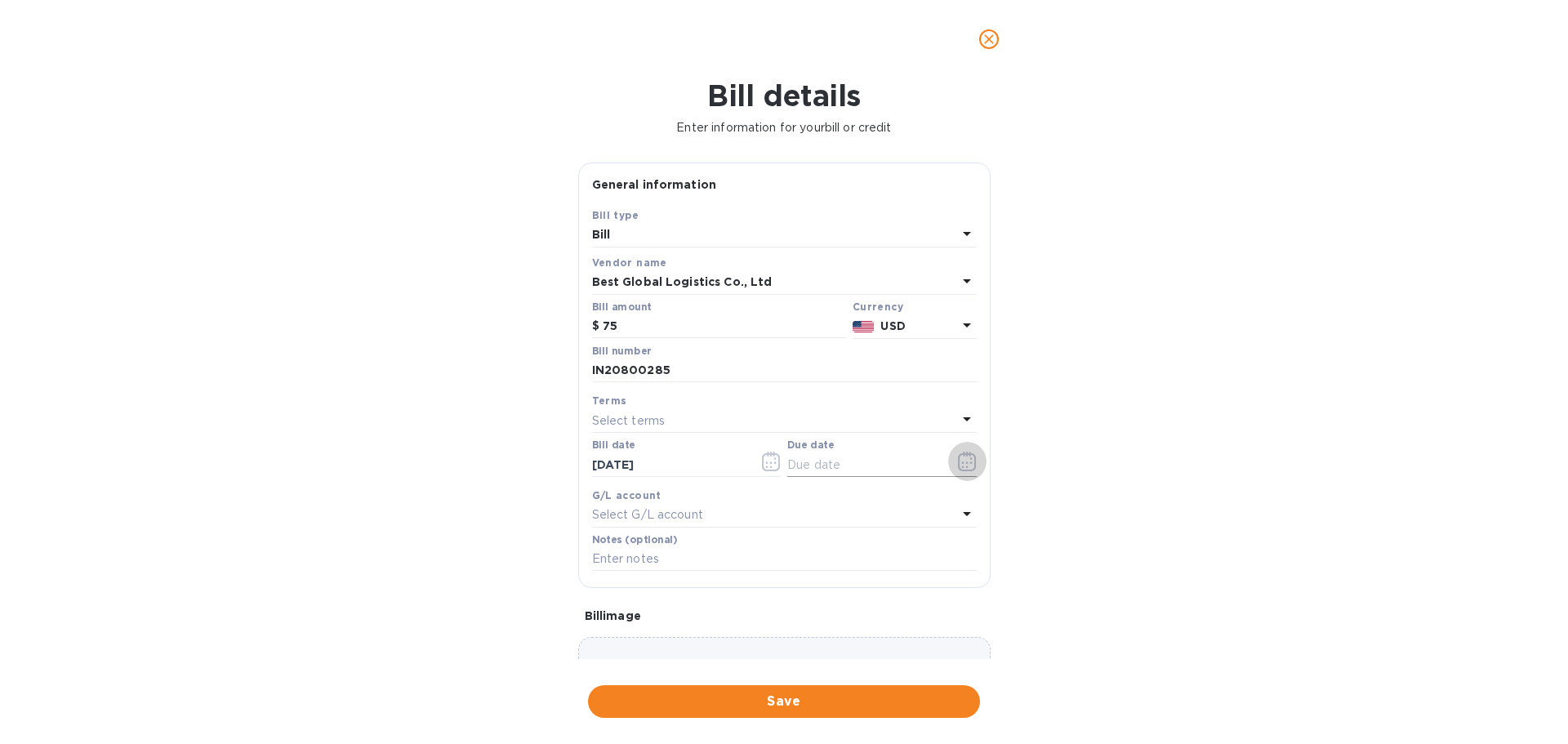
click at [959, 461] on icon "button" at bounding box center [967, 461] width 19 height 20
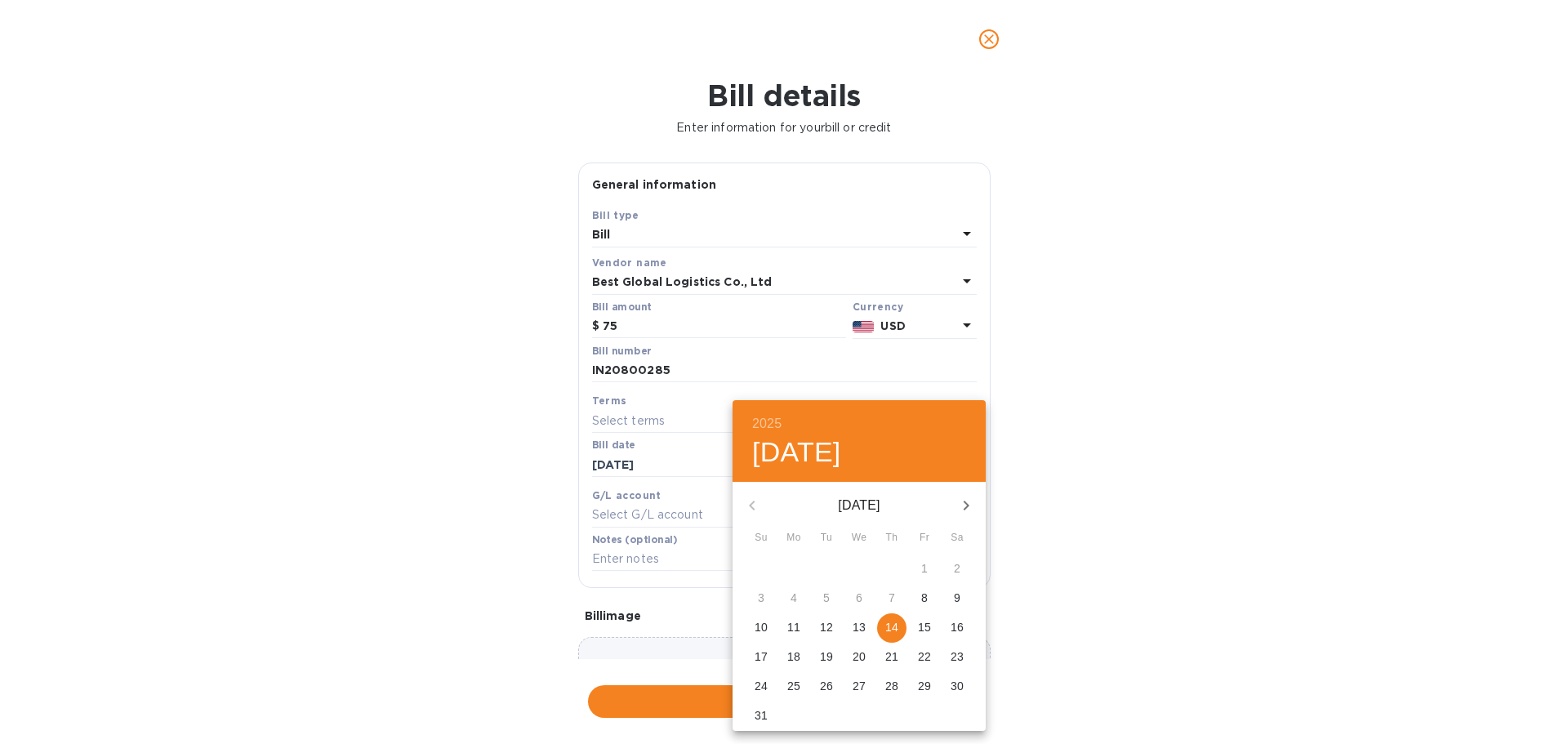
click at [970, 498] on icon "button" at bounding box center [965, 505] width 20 height 20
click at [828, 681] on p "30" at bounding box center [826, 686] width 13 height 16
type input "[DATE]"
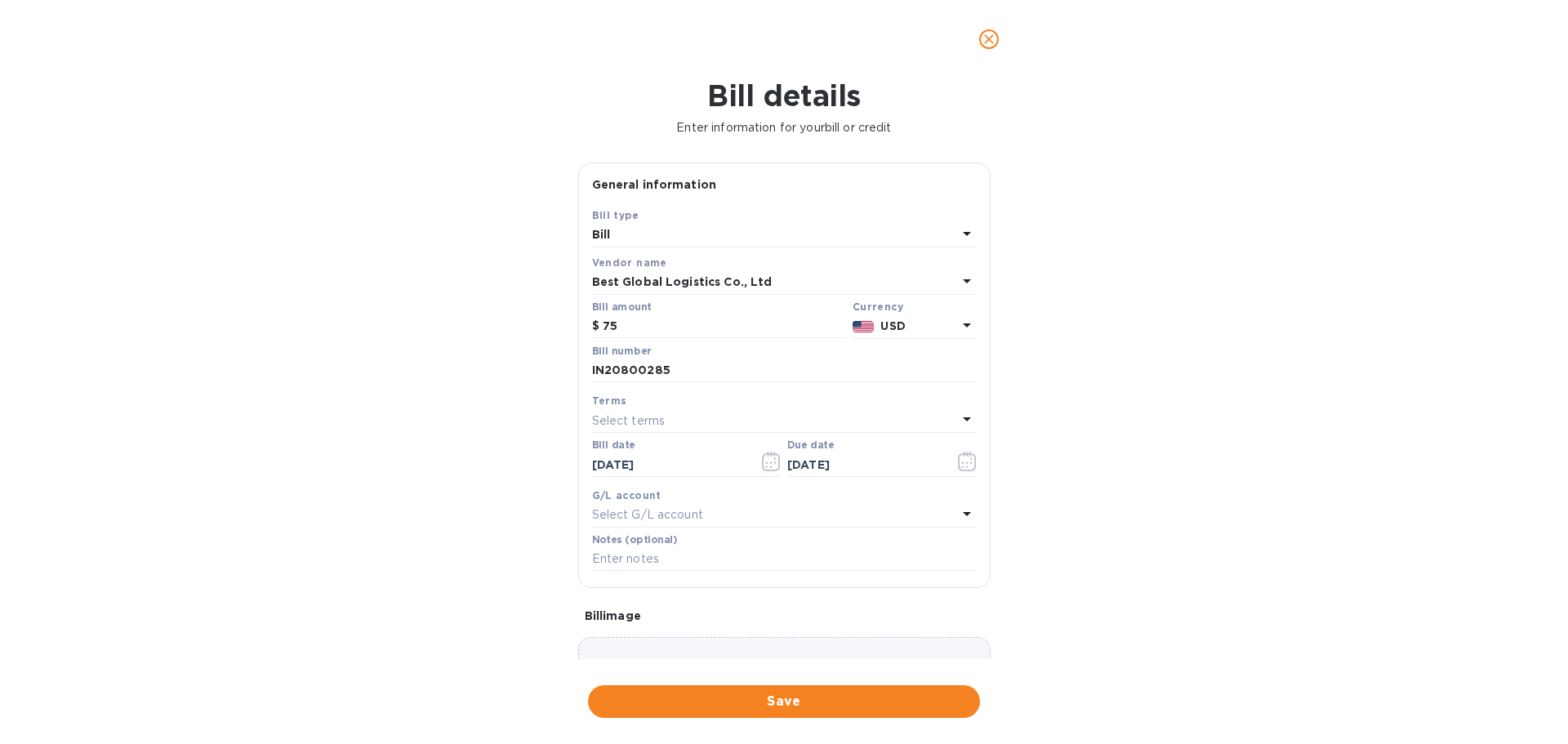
click at [703, 511] on p "Select G/L account" at bounding box center [648, 515] width 111 height 17
click at [699, 605] on p "Accounts Payable" at bounding box center [778, 608] width 346 height 17
click at [690, 568] on input "text" at bounding box center [784, 559] width 384 height 25
type input "Shipment 38685"
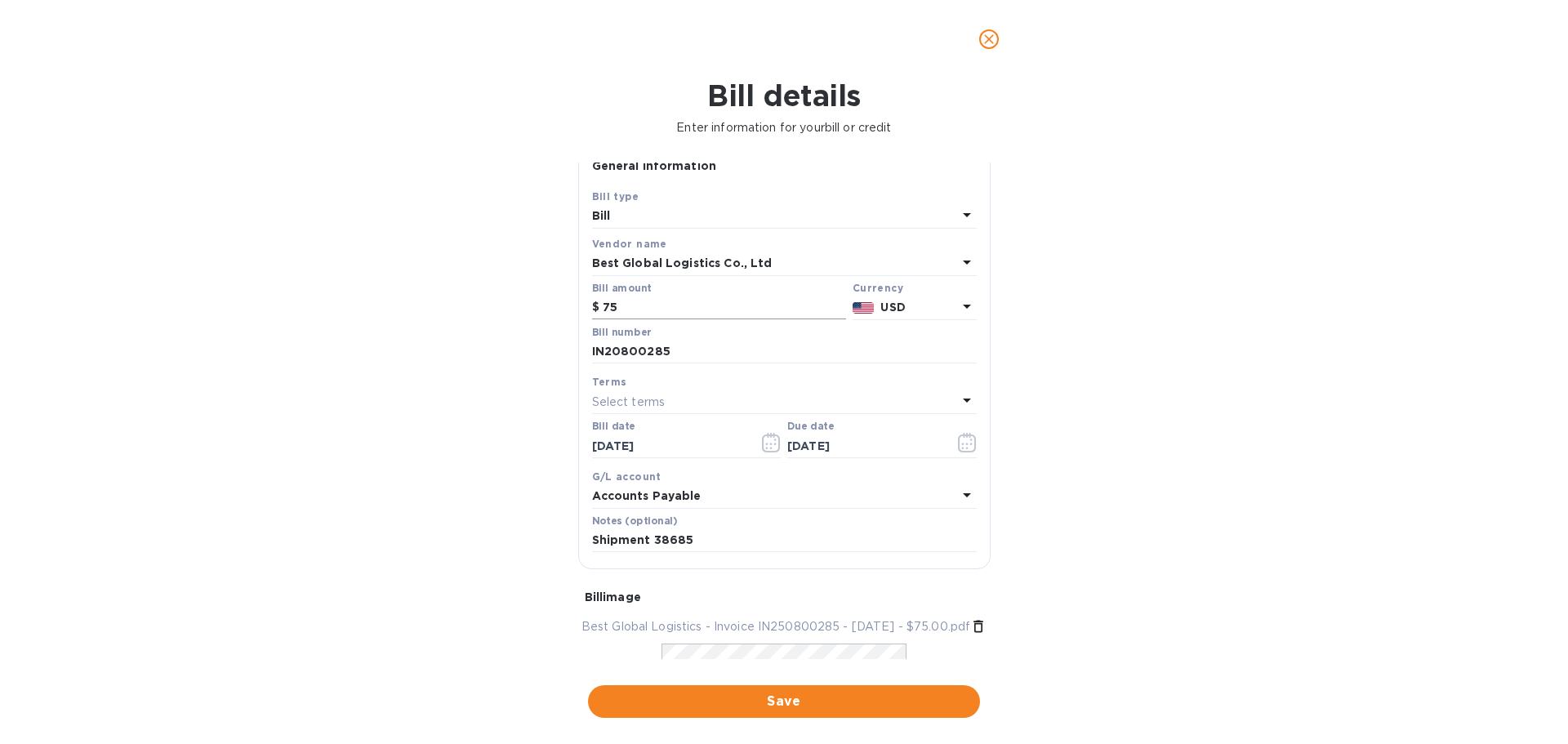
scroll to position [182, 0]
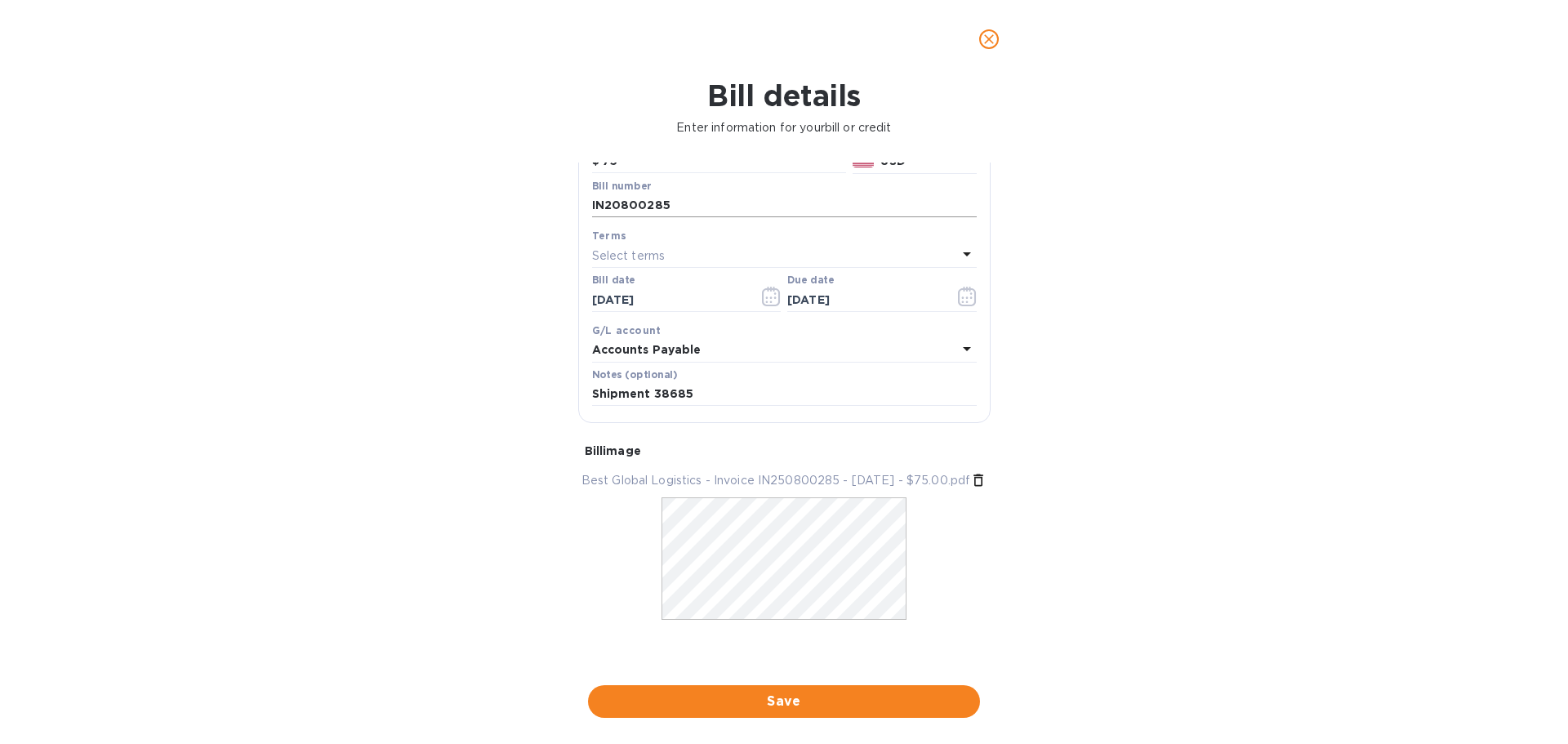
click at [621, 193] on input "IN20800285" at bounding box center [784, 205] width 384 height 25
type input "IN250800285"
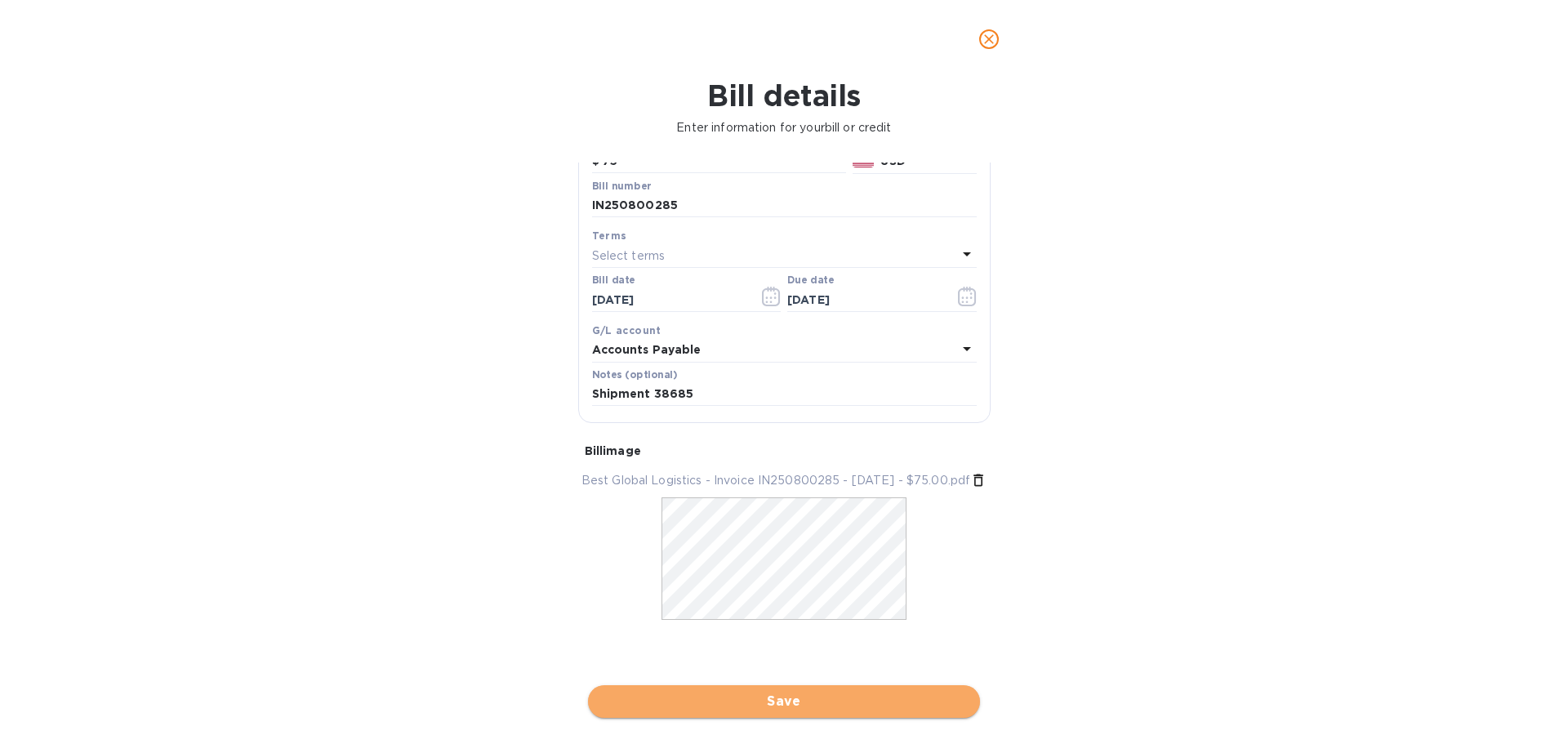
click at [780, 699] on span "Save" at bounding box center [784, 701] width 366 height 20
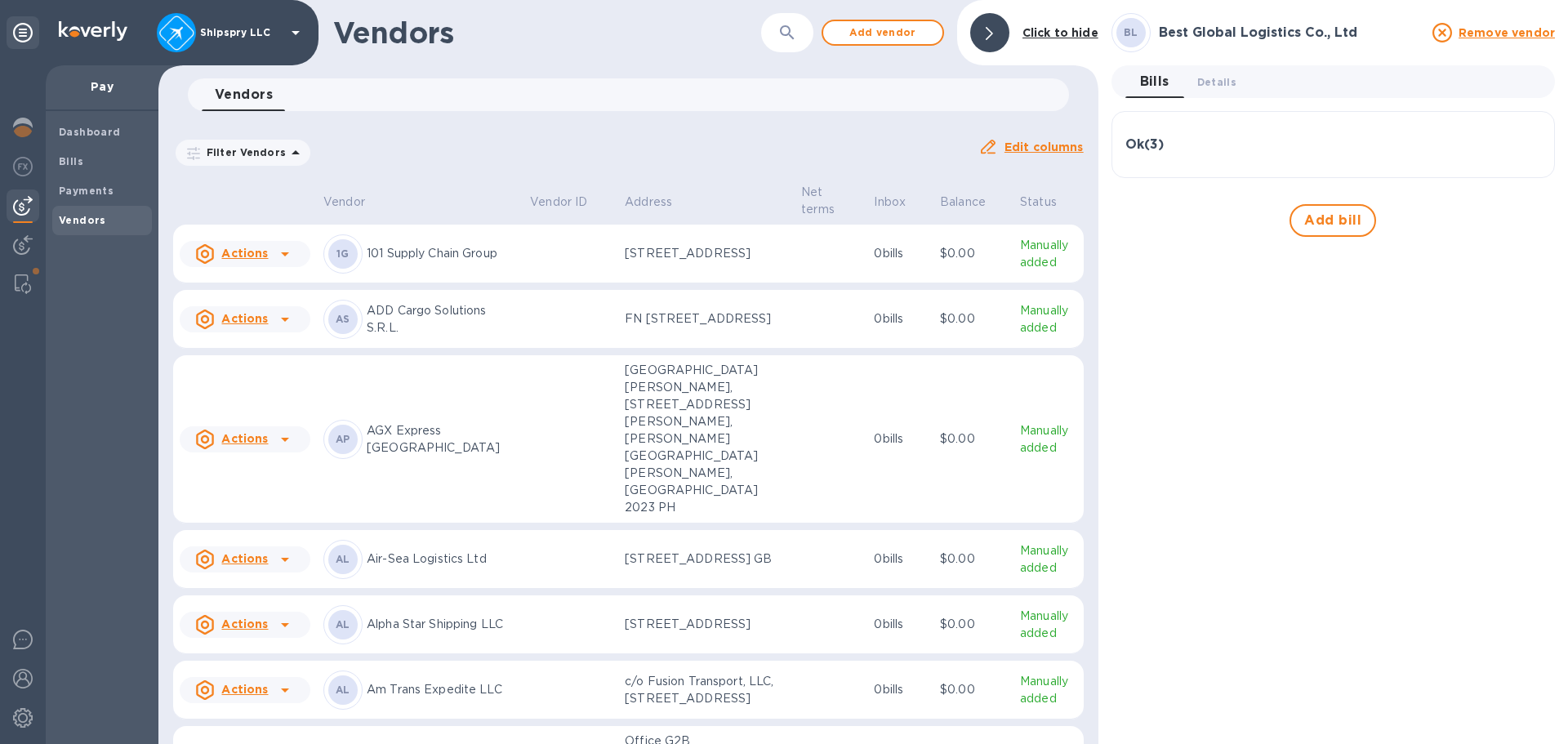
click at [1234, 155] on div "Ok ( 3 )" at bounding box center [1333, 145] width 416 height 39
click at [75, 221] on b "Vendors" at bounding box center [82, 220] width 47 height 12
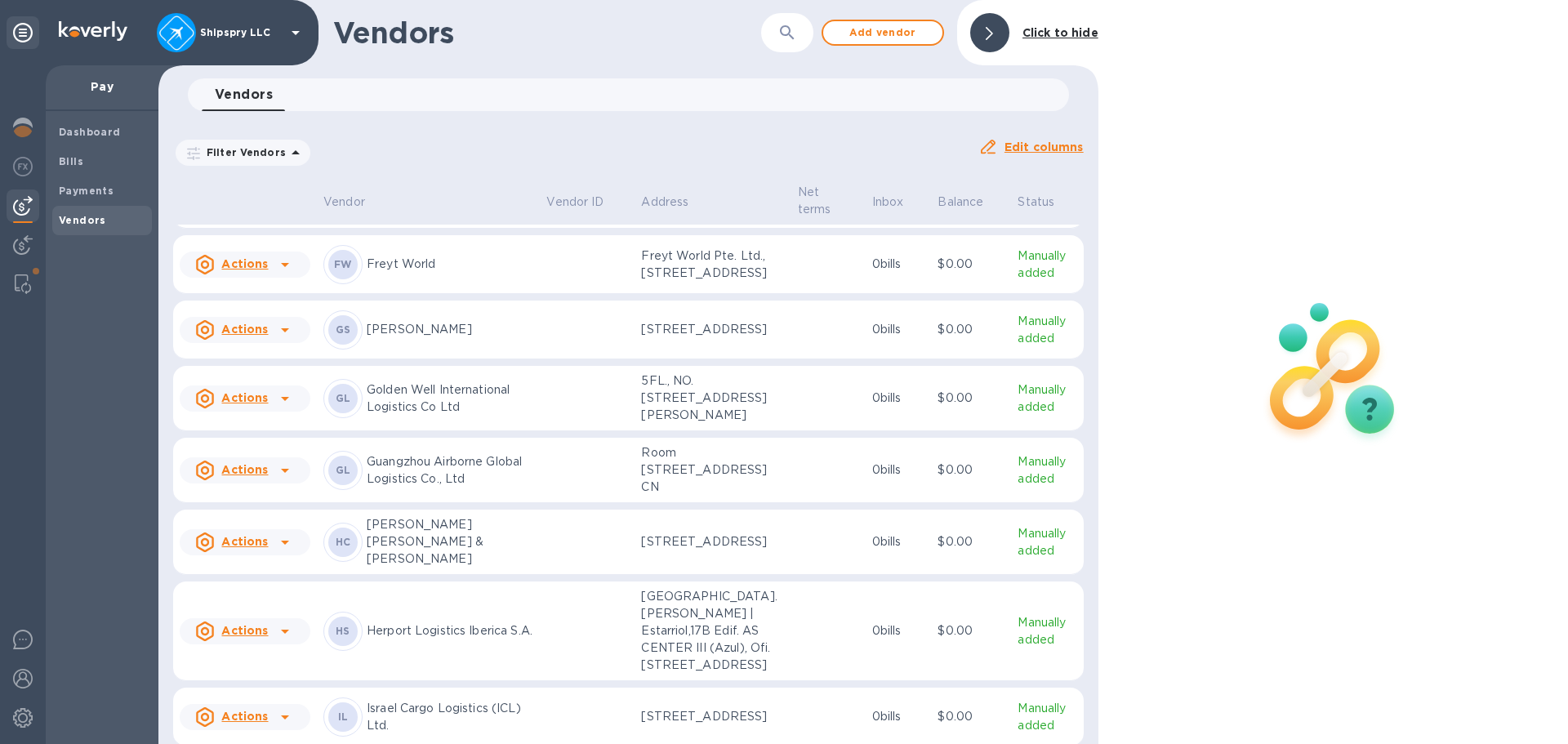
scroll to position [3204, 0]
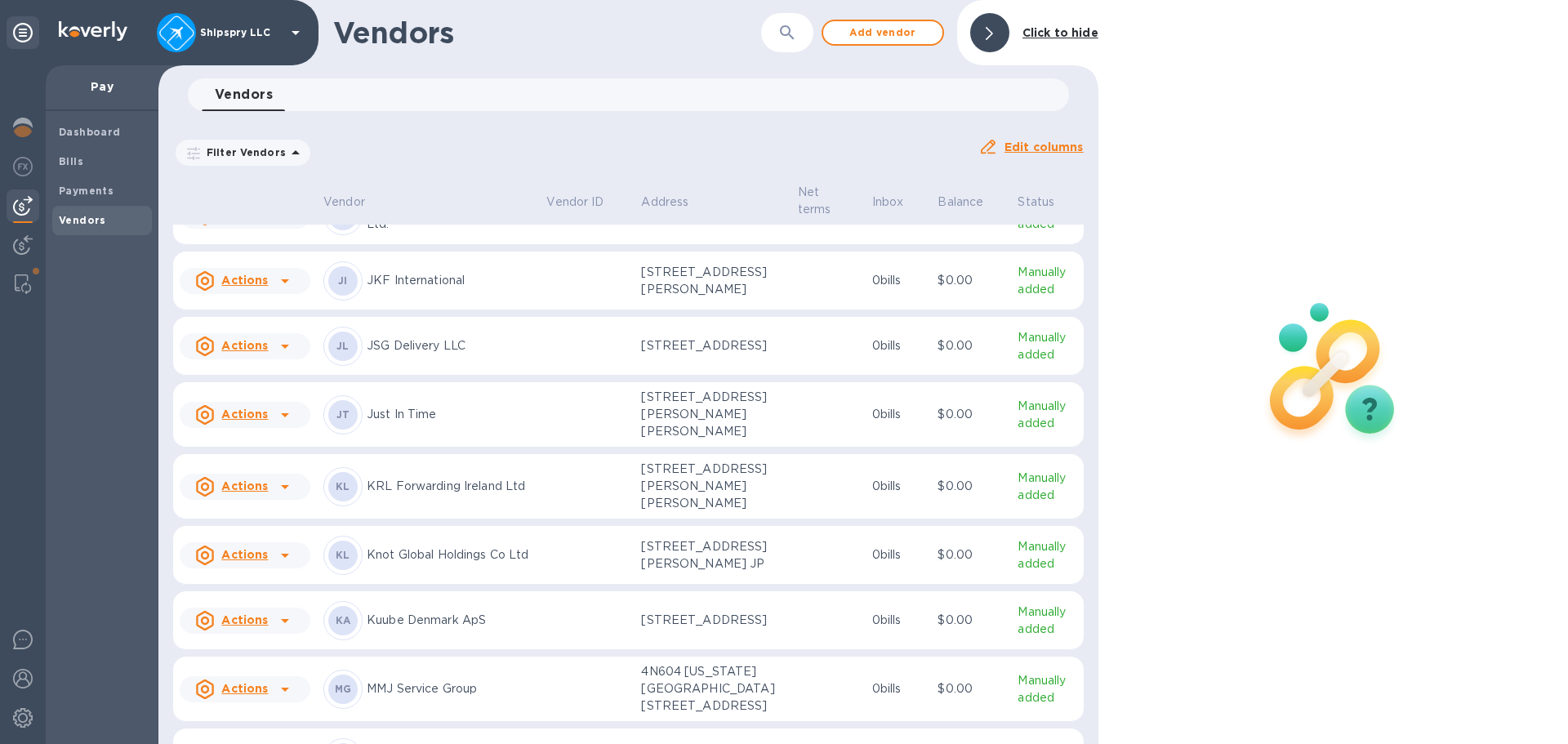
click at [408, 423] on p "Just In Time" at bounding box center [449, 414] width 167 height 17
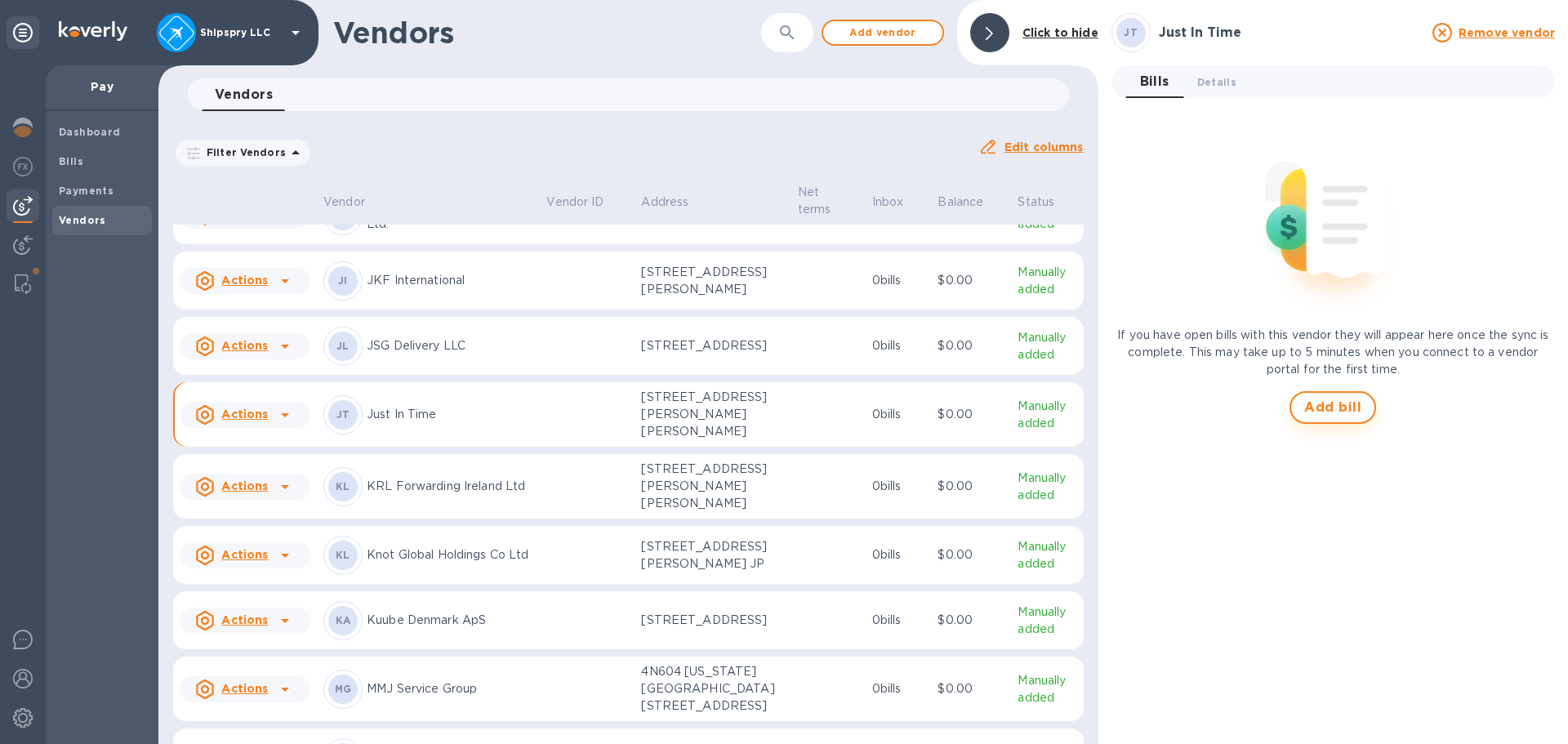
click at [1345, 396] on button "Add bill" at bounding box center [1333, 408] width 86 height 33
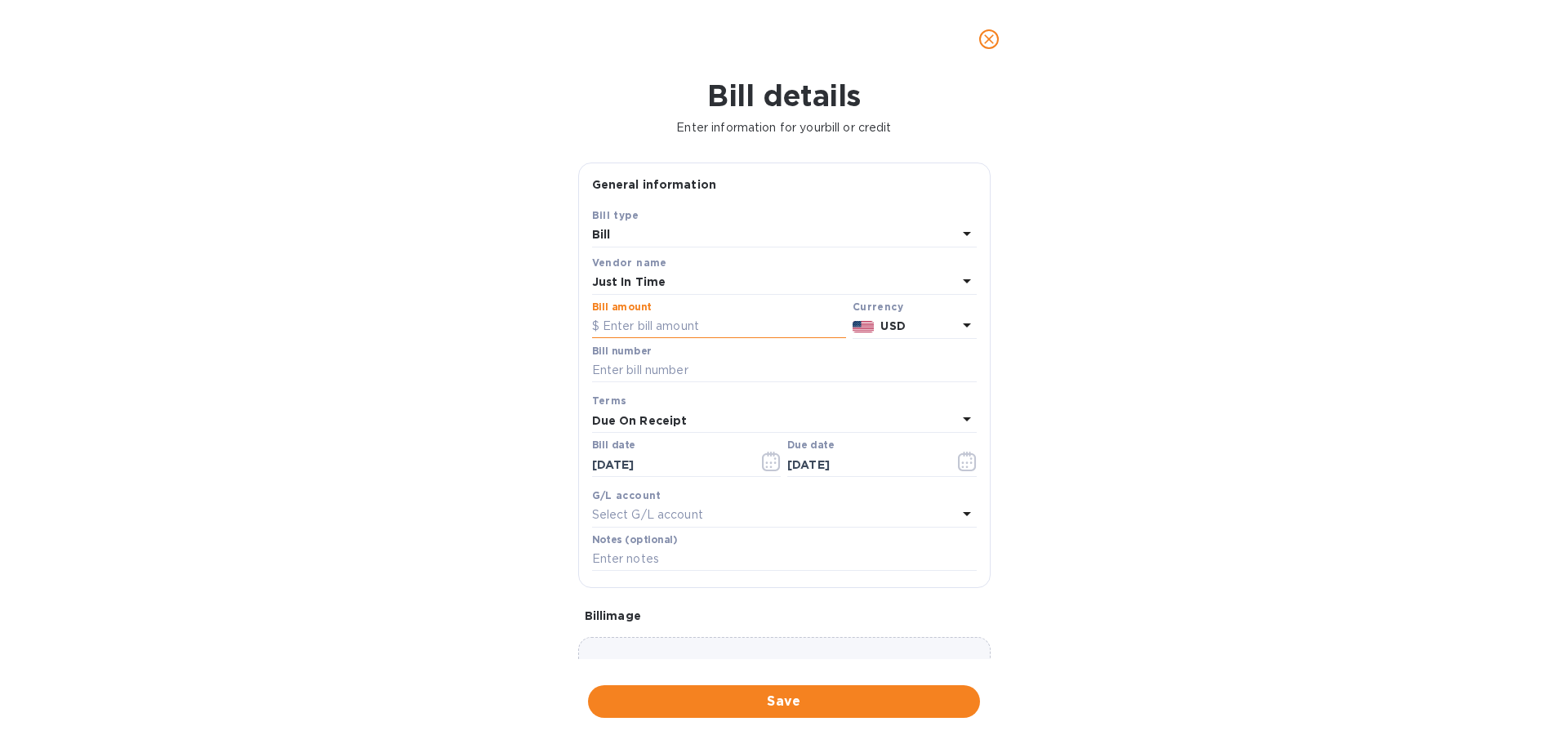
click at [673, 330] on input "text" at bounding box center [719, 326] width 254 height 25
type input "6,271.44"
click at [641, 367] on input "text" at bounding box center [784, 371] width 384 height 25
type input "42614-42828-42924-42972-42790-42671"
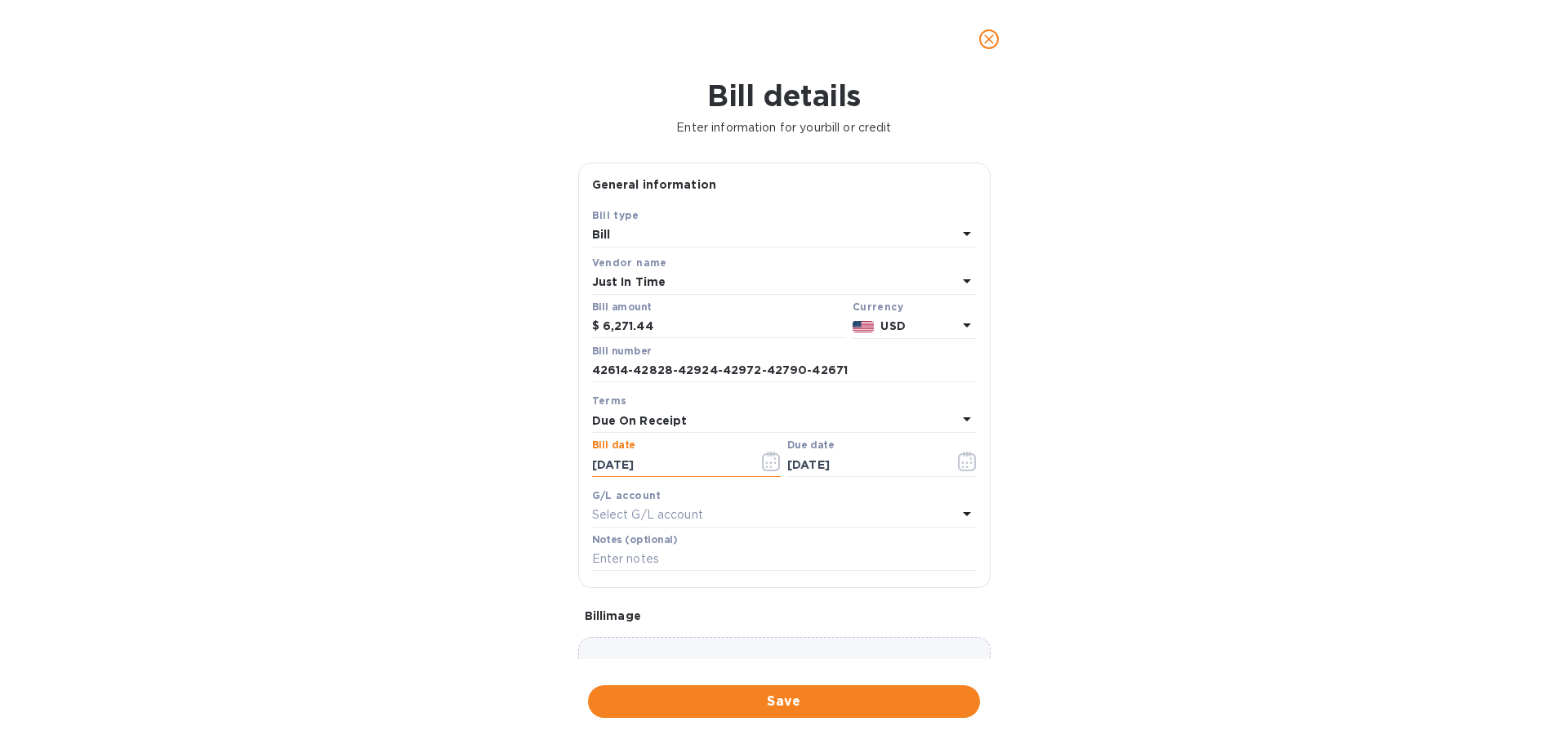
click at [777, 463] on icon "button" at bounding box center [770, 461] width 18 height 20
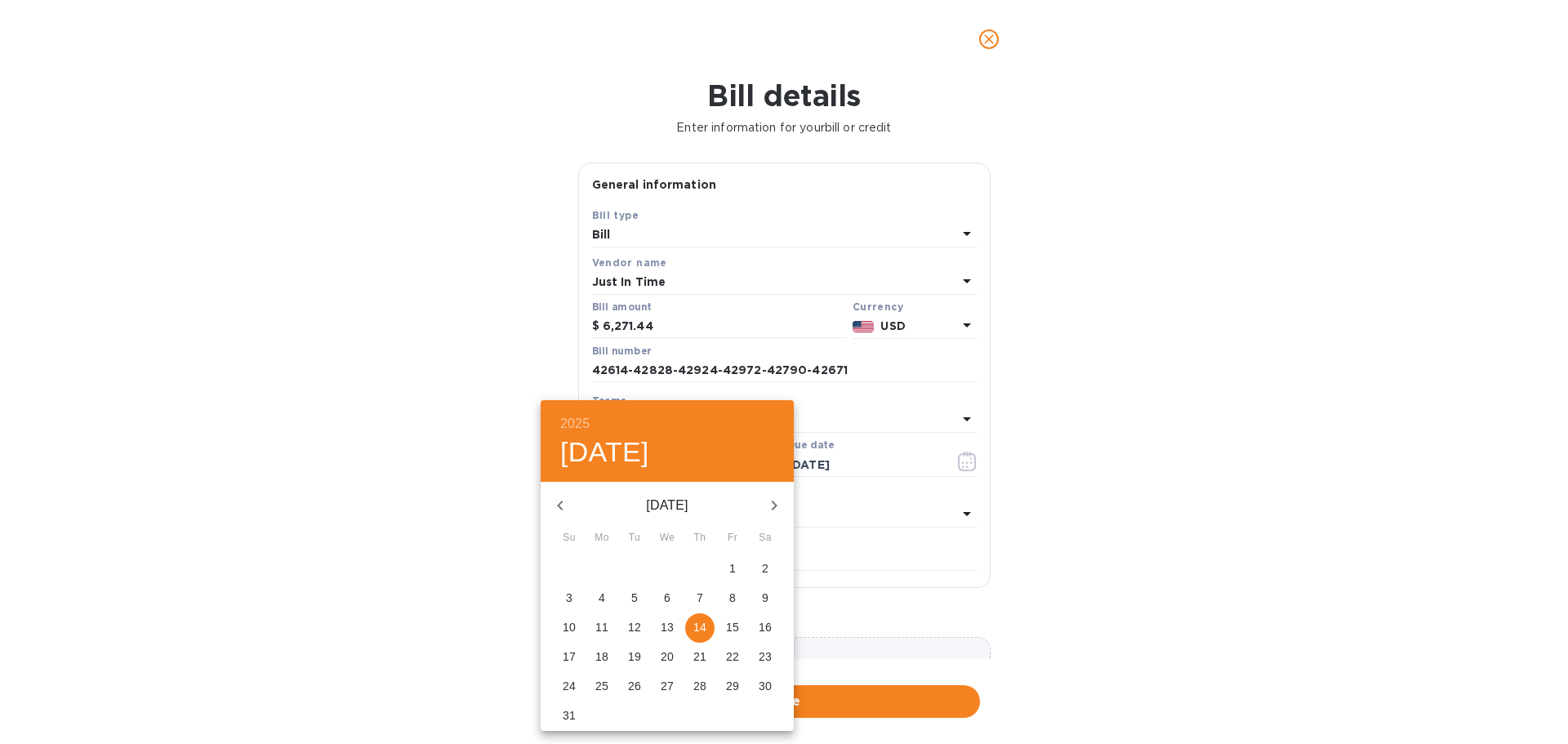
click at [700, 596] on p "7" at bounding box center [700, 598] width 7 height 16
type input "[DATE]"
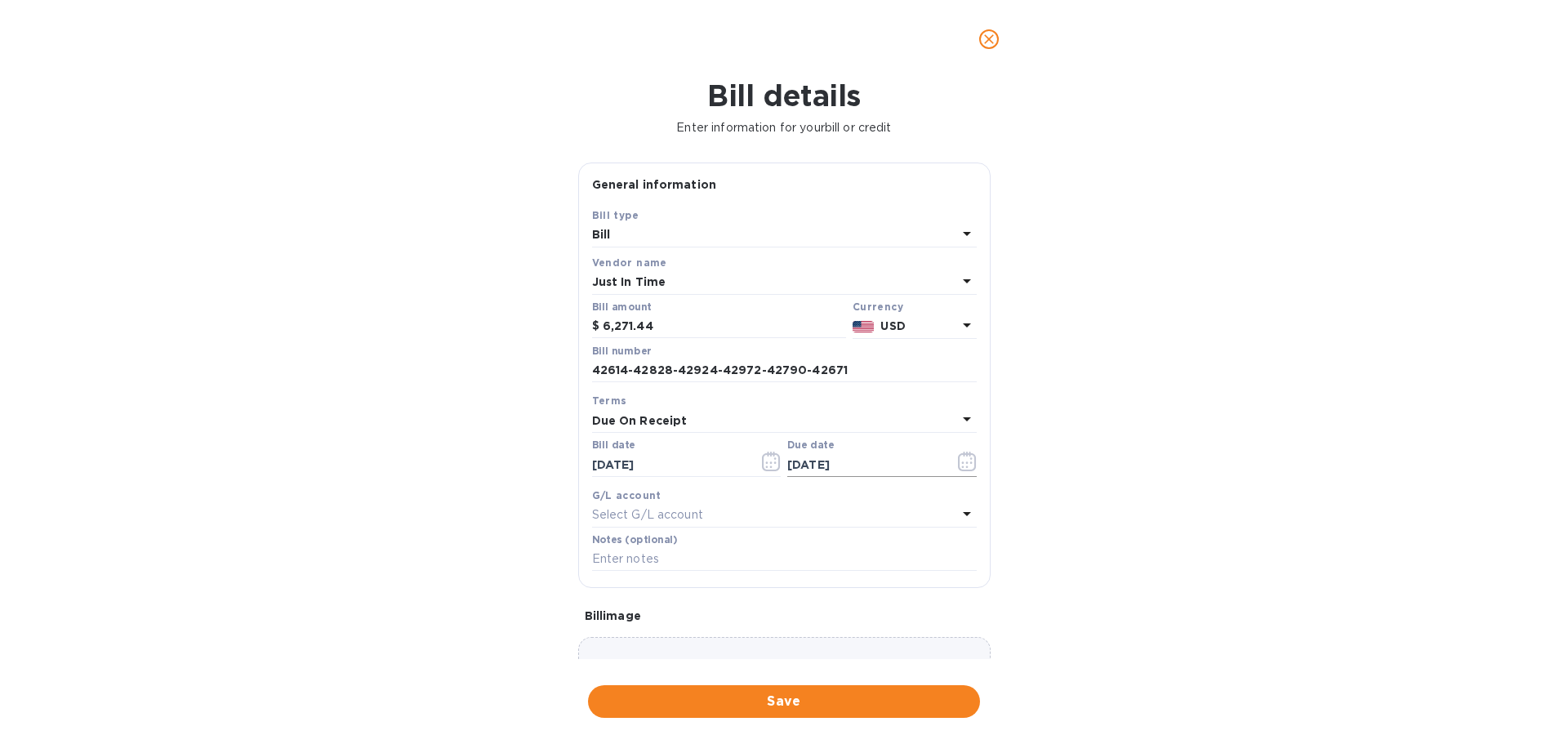
click at [959, 461] on icon "button" at bounding box center [967, 461] width 19 height 20
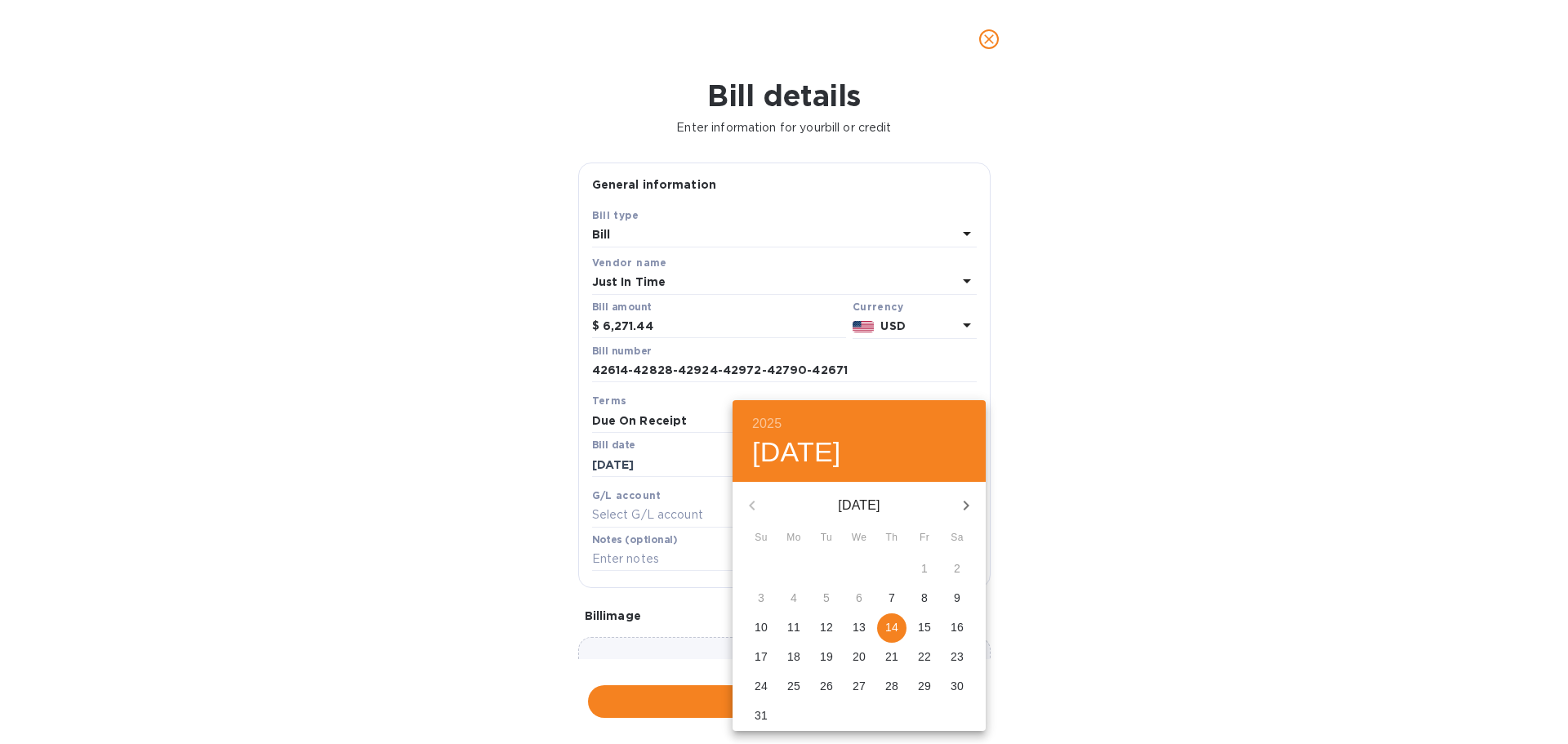
click at [767, 719] on p "31" at bounding box center [761, 715] width 13 height 16
type input "[DATE]"
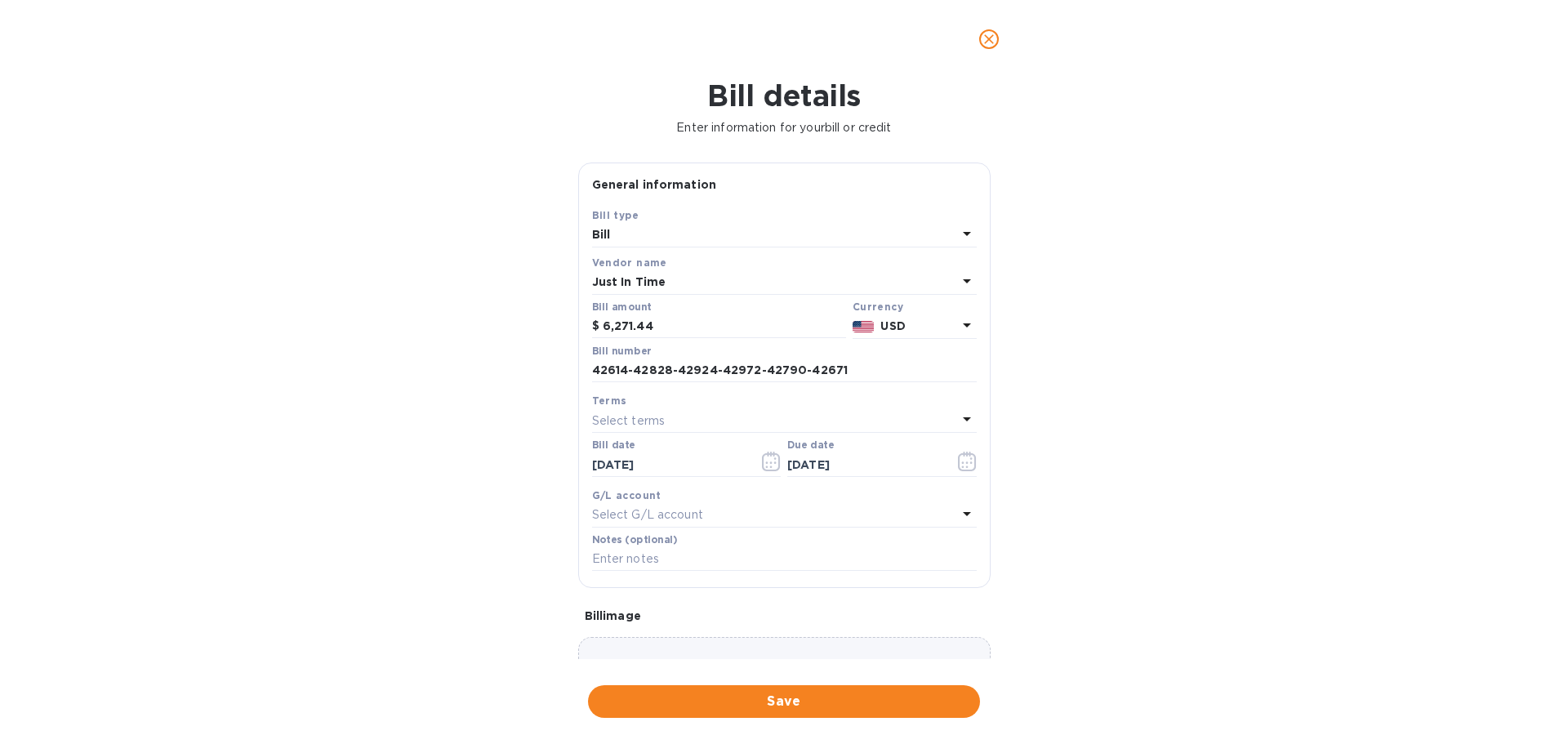
click at [662, 510] on p "Select G/L account" at bounding box center [648, 515] width 111 height 17
click at [657, 617] on div "Accounts Payable AccountsPayable" at bounding box center [778, 616] width 359 height 47
click at [652, 550] on input "text" at bounding box center [784, 559] width 384 height 25
type input "m"
type input "July Shipments"
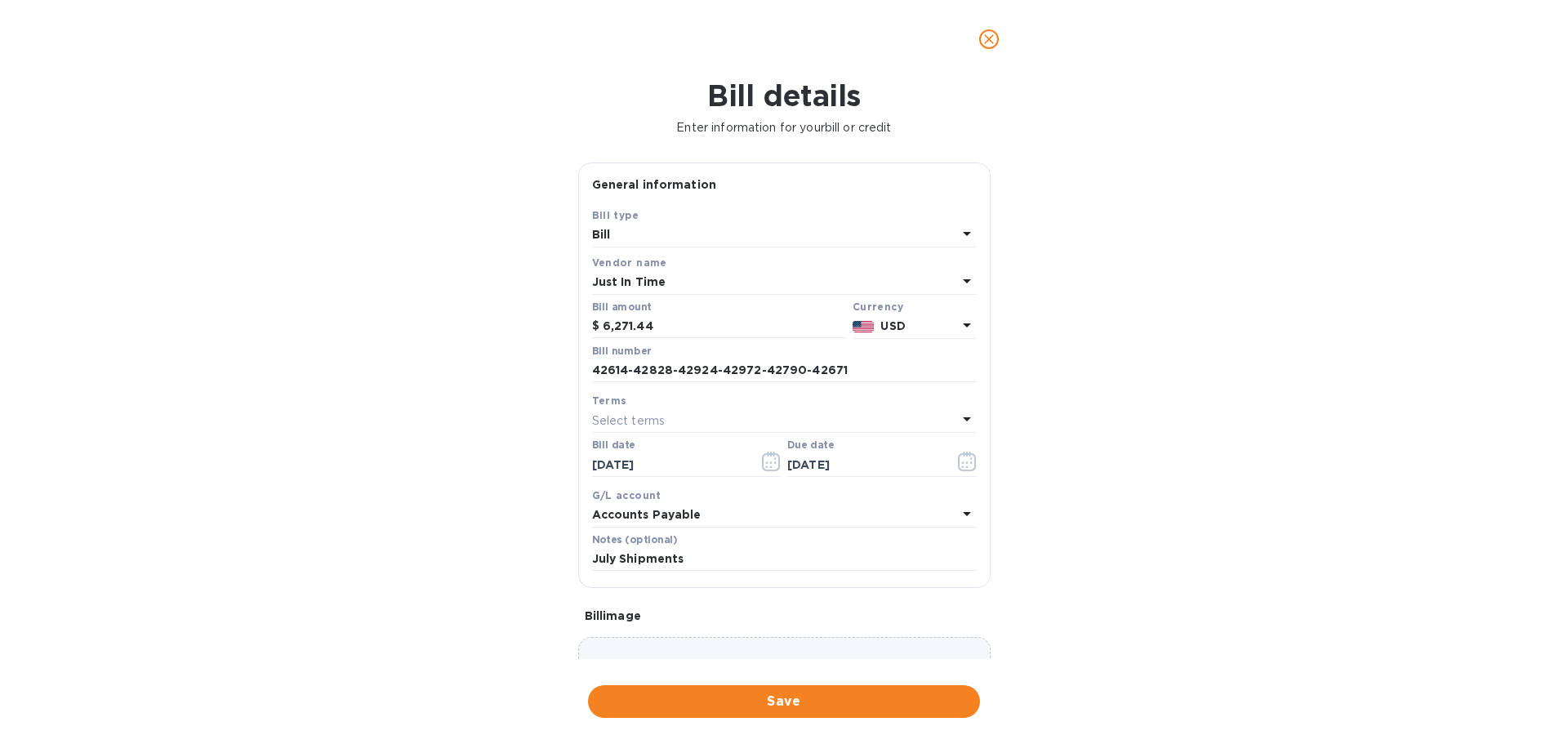
scroll to position [96, 0]
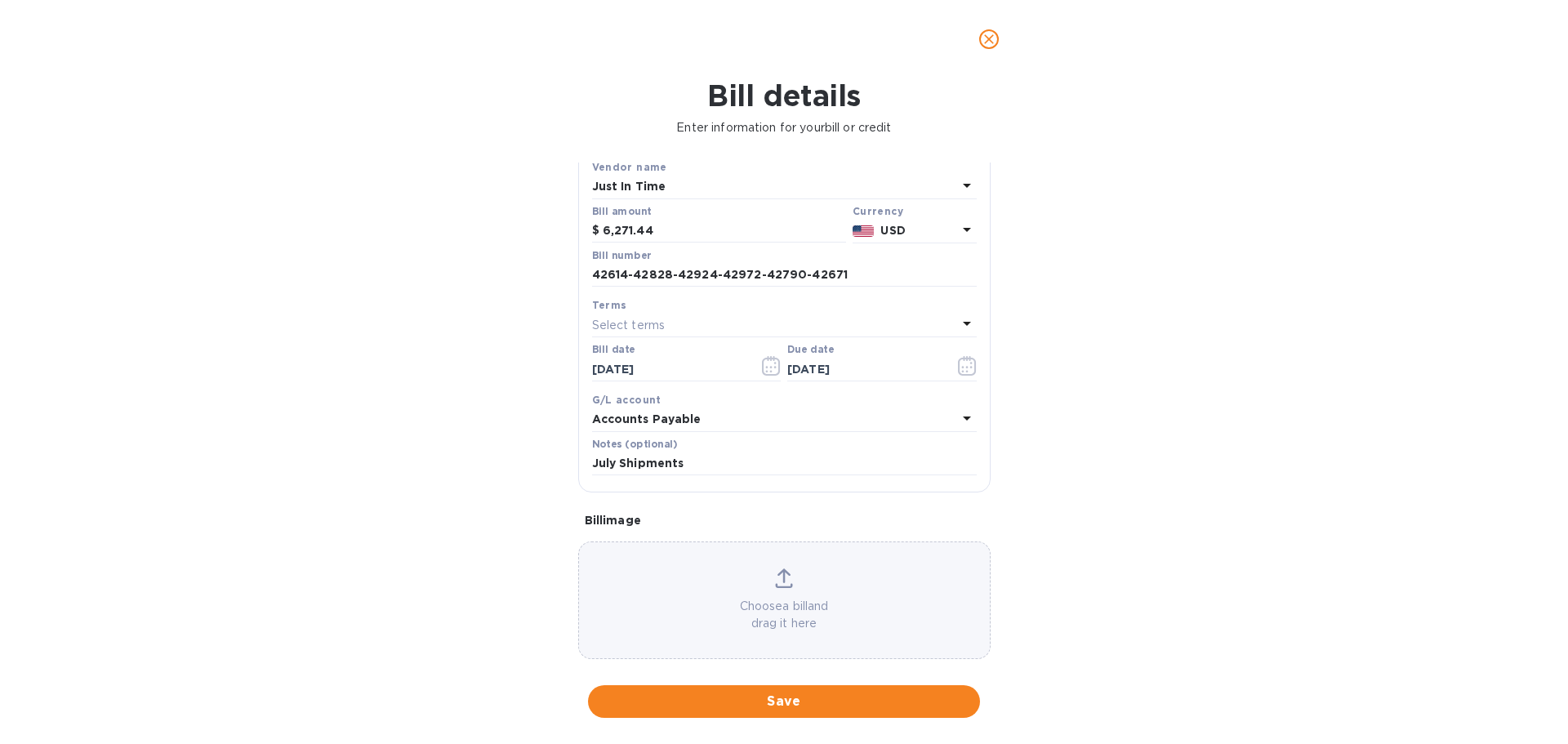
click at [784, 581] on icon at bounding box center [784, 578] width 18 height 20
click at [785, 705] on span "Save" at bounding box center [784, 701] width 366 height 20
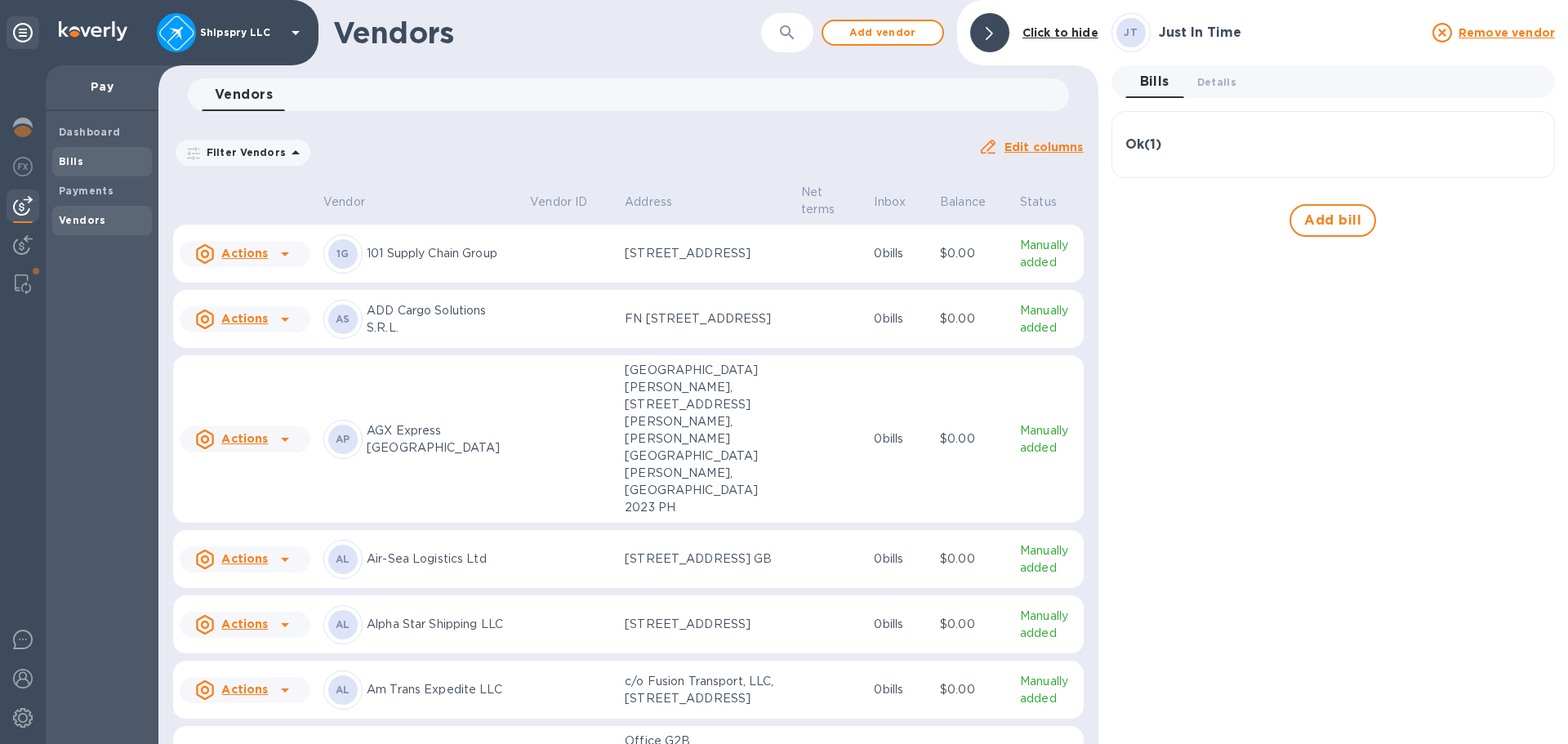
click at [76, 161] on b "Bills" at bounding box center [71, 161] width 25 height 12
